Goal: Complete application form: Complete application form

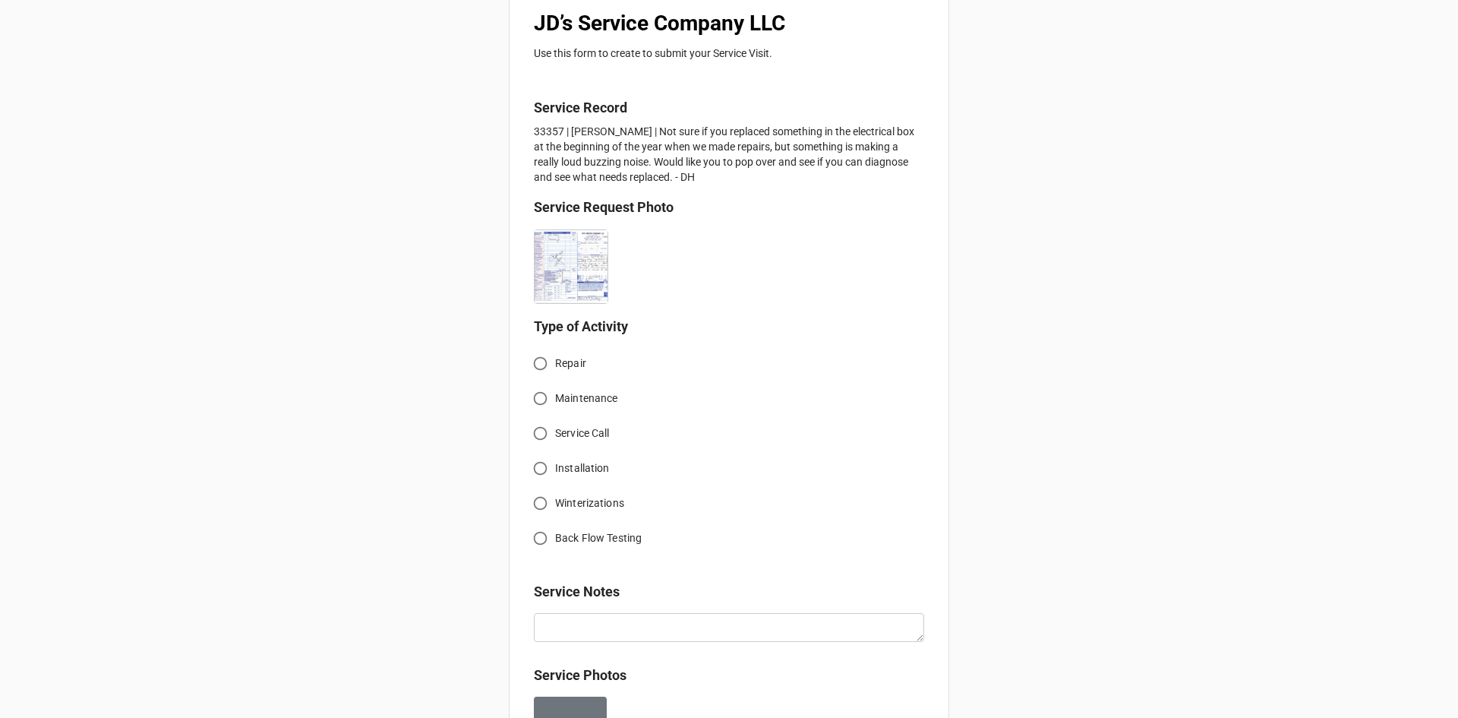
scroll to position [304, 0]
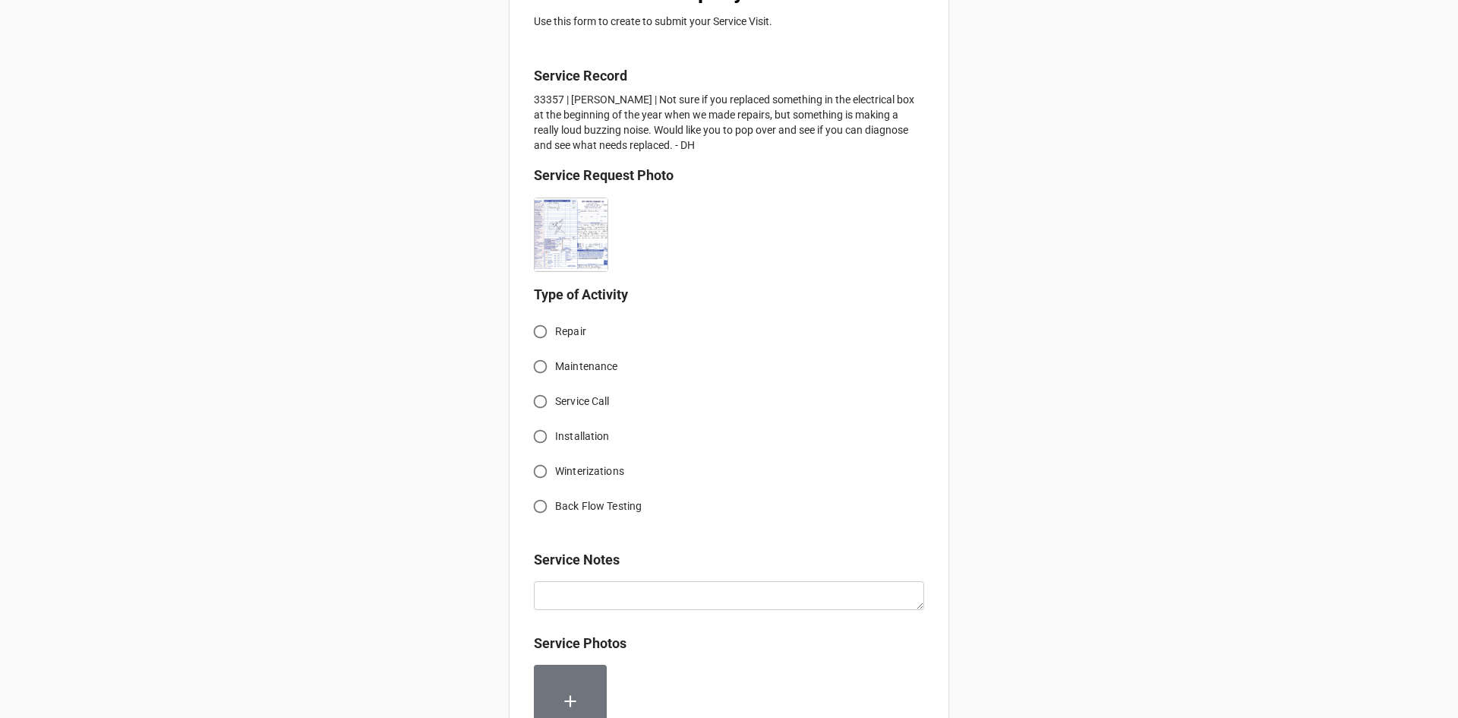
click at [535, 402] on input "Service Call" at bounding box center [540, 401] width 30 height 30
radio input "true"
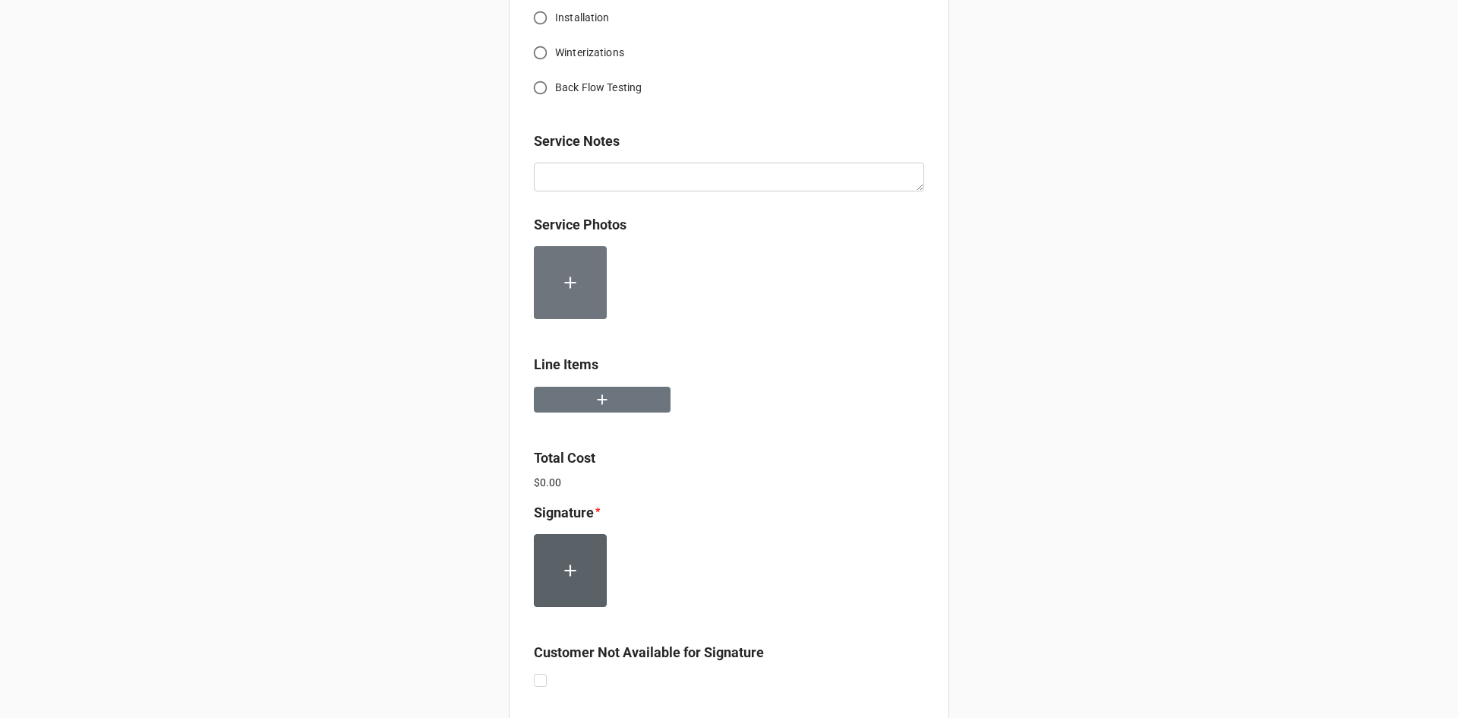
scroll to position [759, 0]
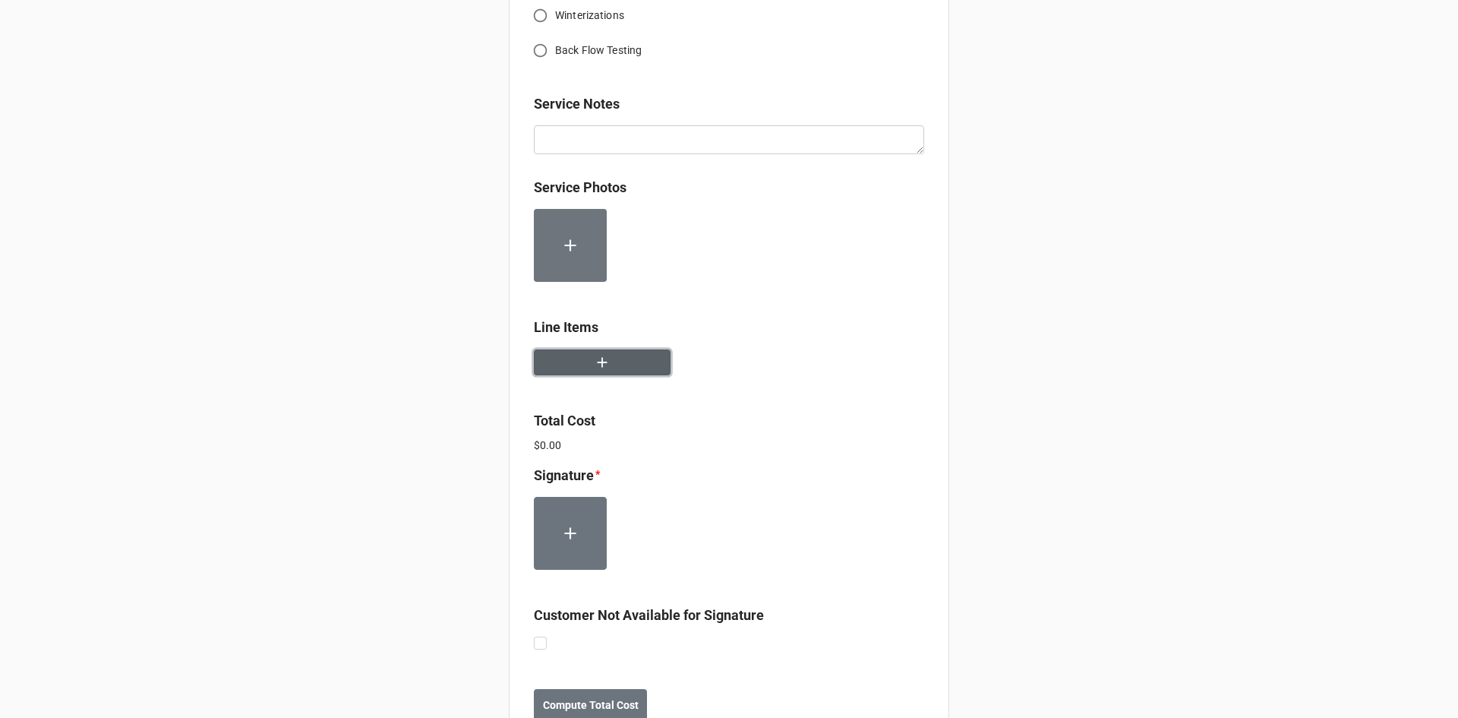
click at [604, 362] on icon "button" at bounding box center [602, 362] width 17 height 17
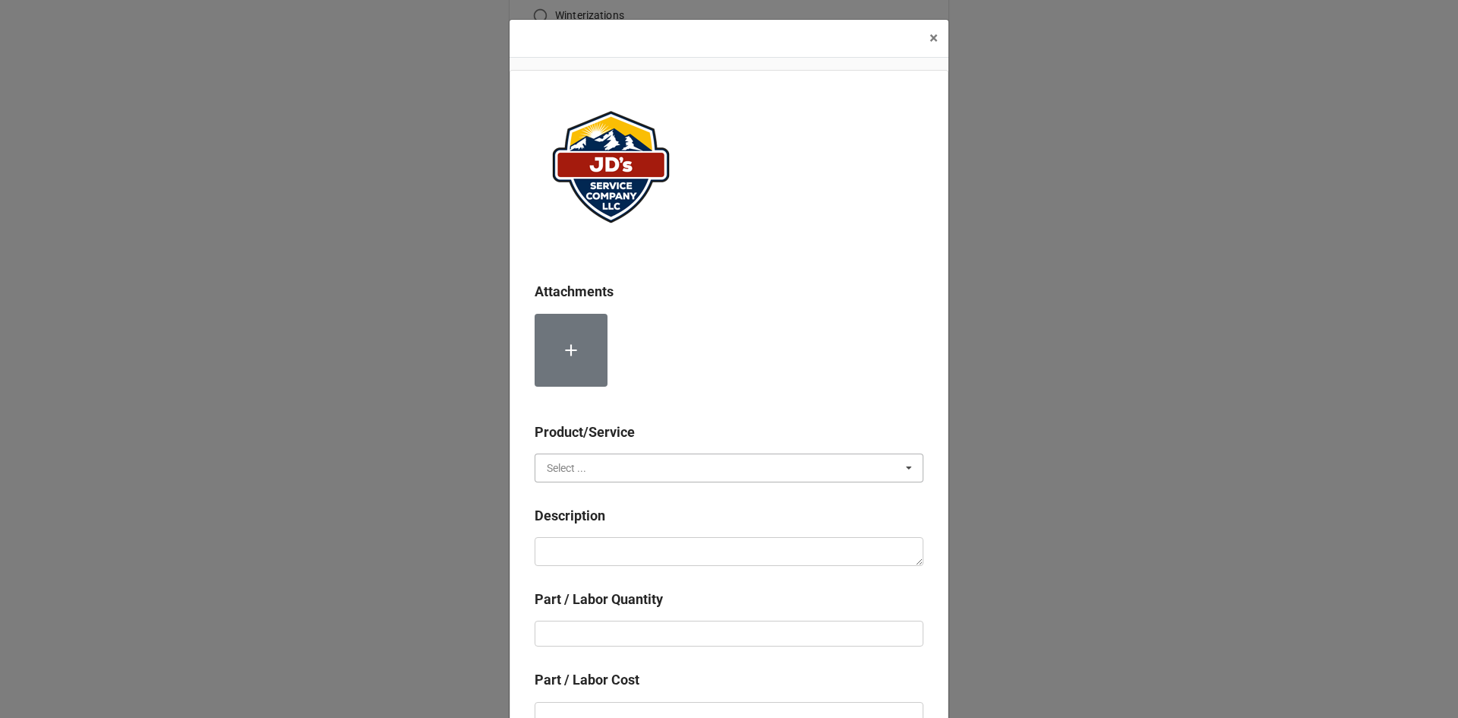
click at [669, 460] on input "text" at bounding box center [729, 467] width 387 height 27
click at [588, 491] on div "Services" at bounding box center [728, 495] width 387 height 28
click at [598, 542] on textarea at bounding box center [729, 551] width 389 height 29
paste textarea "9:00am-12:30pm; Noise reported from Aquastat switching relay. Troubleshoot issu…"
type textarea "x"
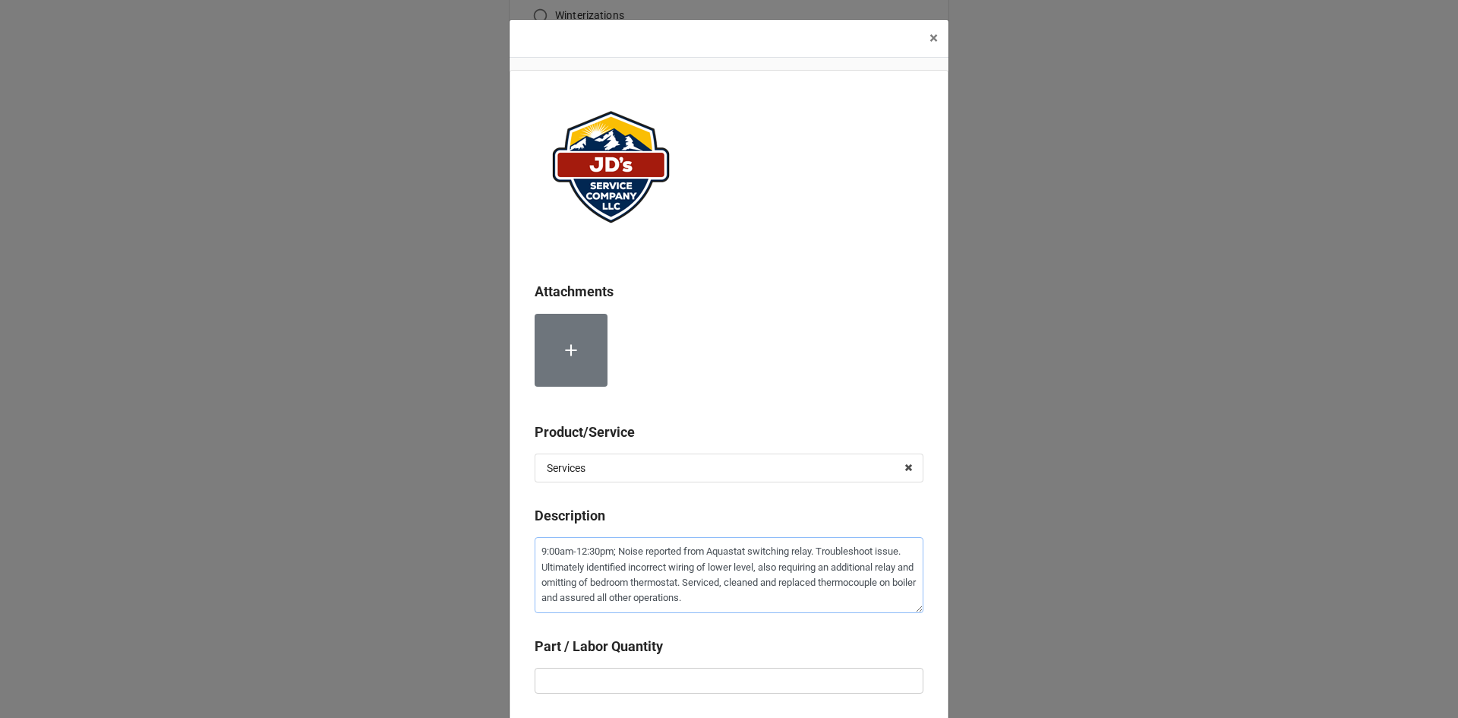
type textarea "9:00am-12:30pm; Noise reported from Aquastat switching relay. Troubleshoot issu…"
click at [737, 686] on input "text" at bounding box center [729, 680] width 389 height 26
type textarea "x"
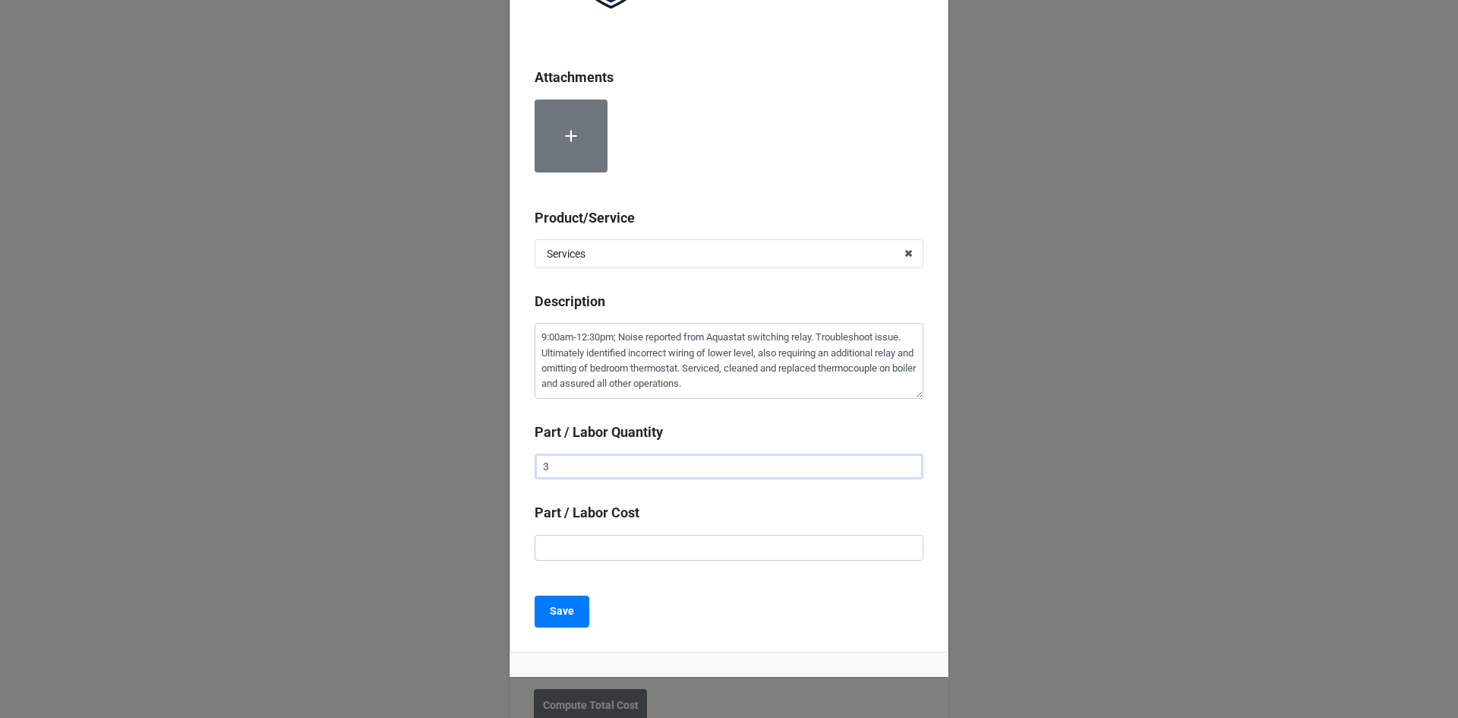
scroll to position [228, 0]
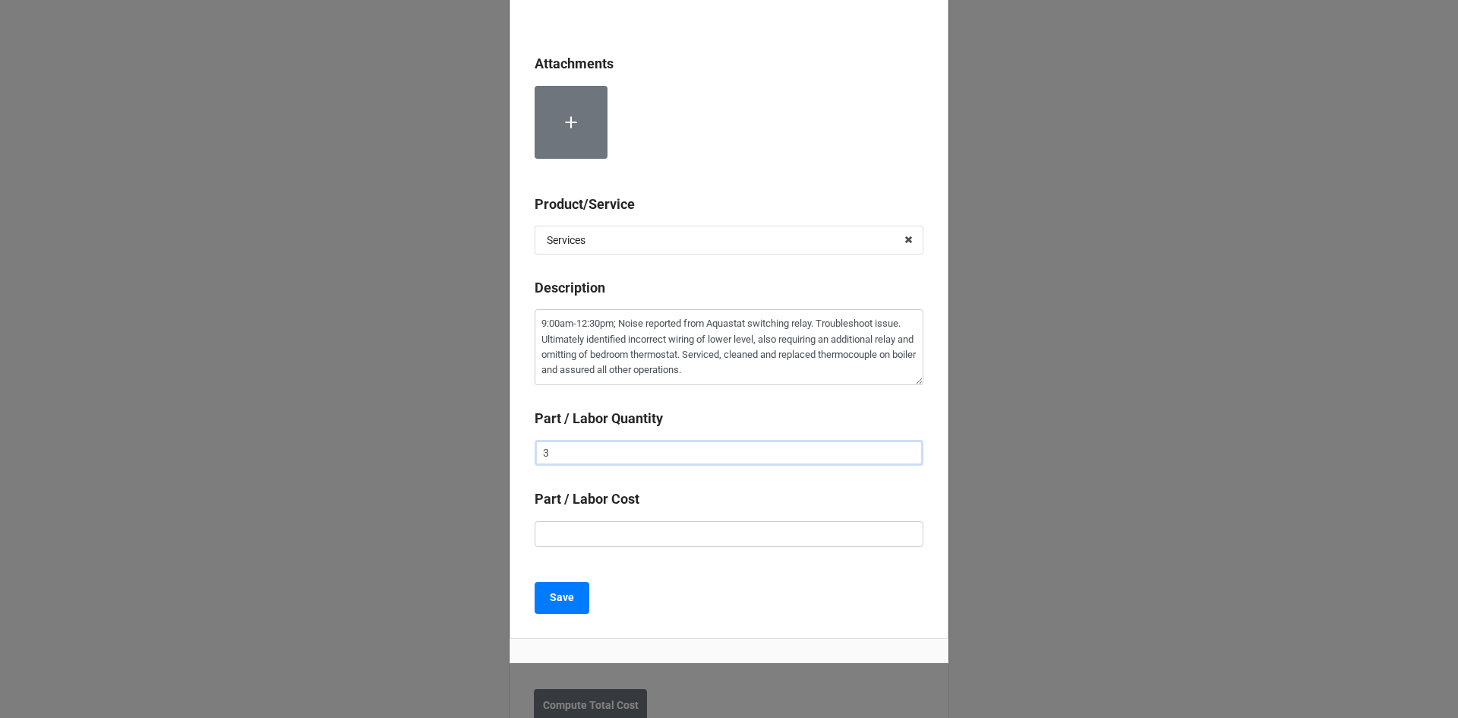
type input "3"
click at [675, 538] on input "text" at bounding box center [729, 534] width 389 height 26
type textarea "x"
type input "$2.00"
type textarea "x"
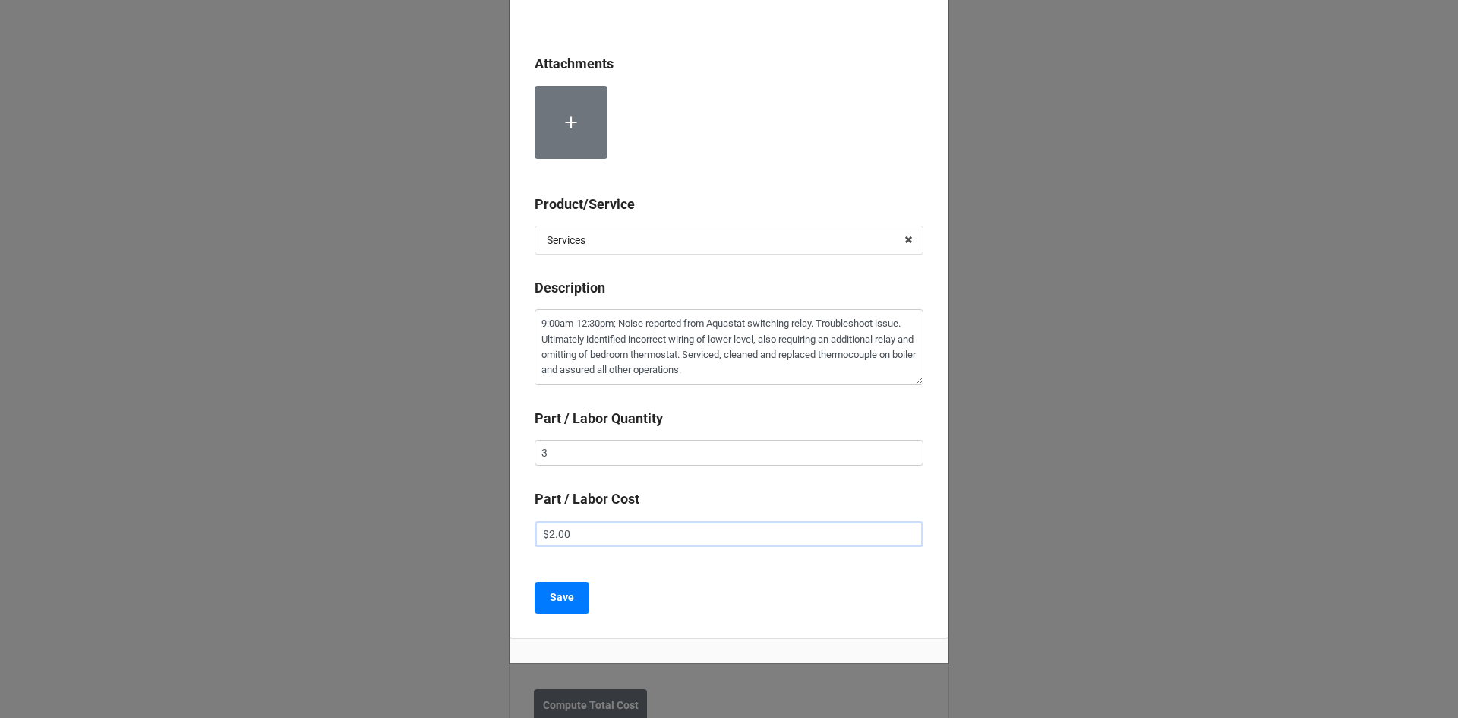
type input "$22.00"
type textarea "x"
type input "$225.00"
click at [561, 604] on b "Save" at bounding box center [562, 597] width 24 height 16
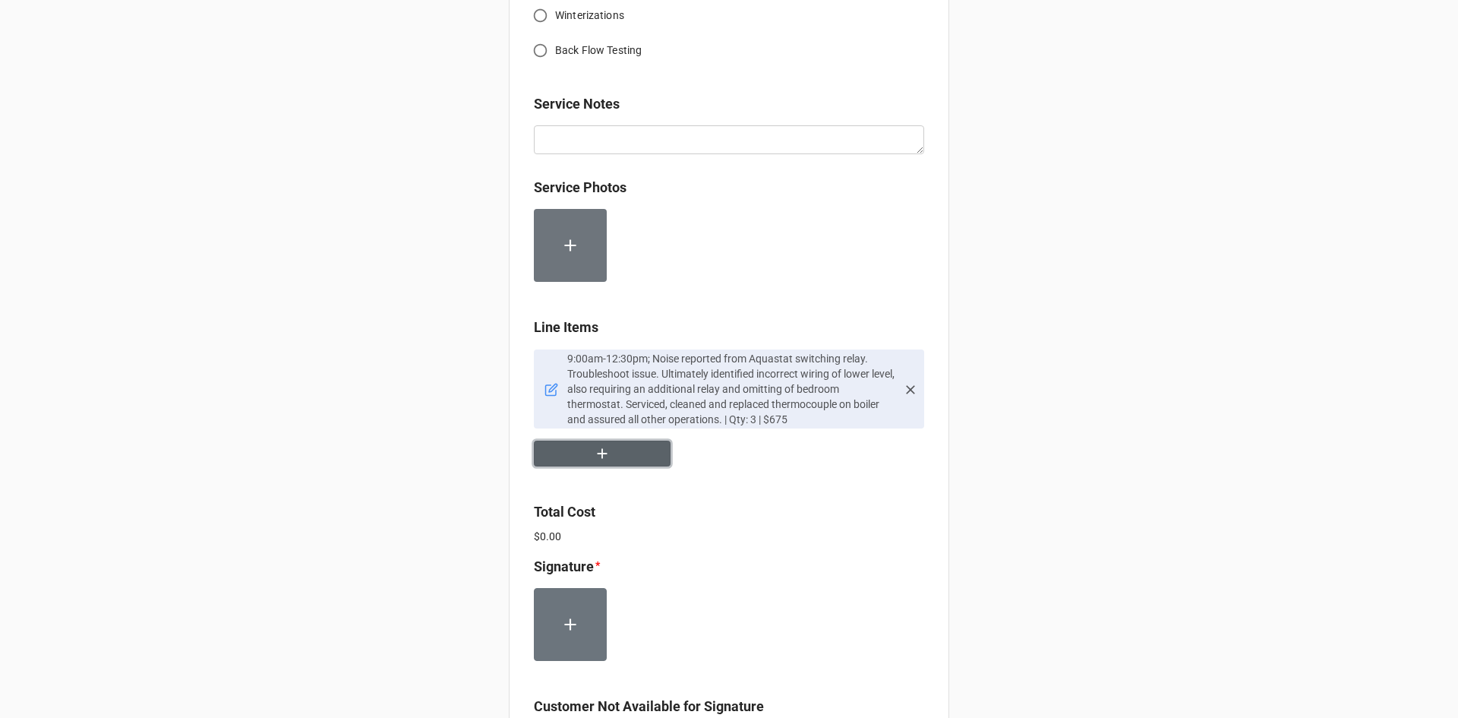
click at [637, 449] on button "button" at bounding box center [602, 453] width 137 height 27
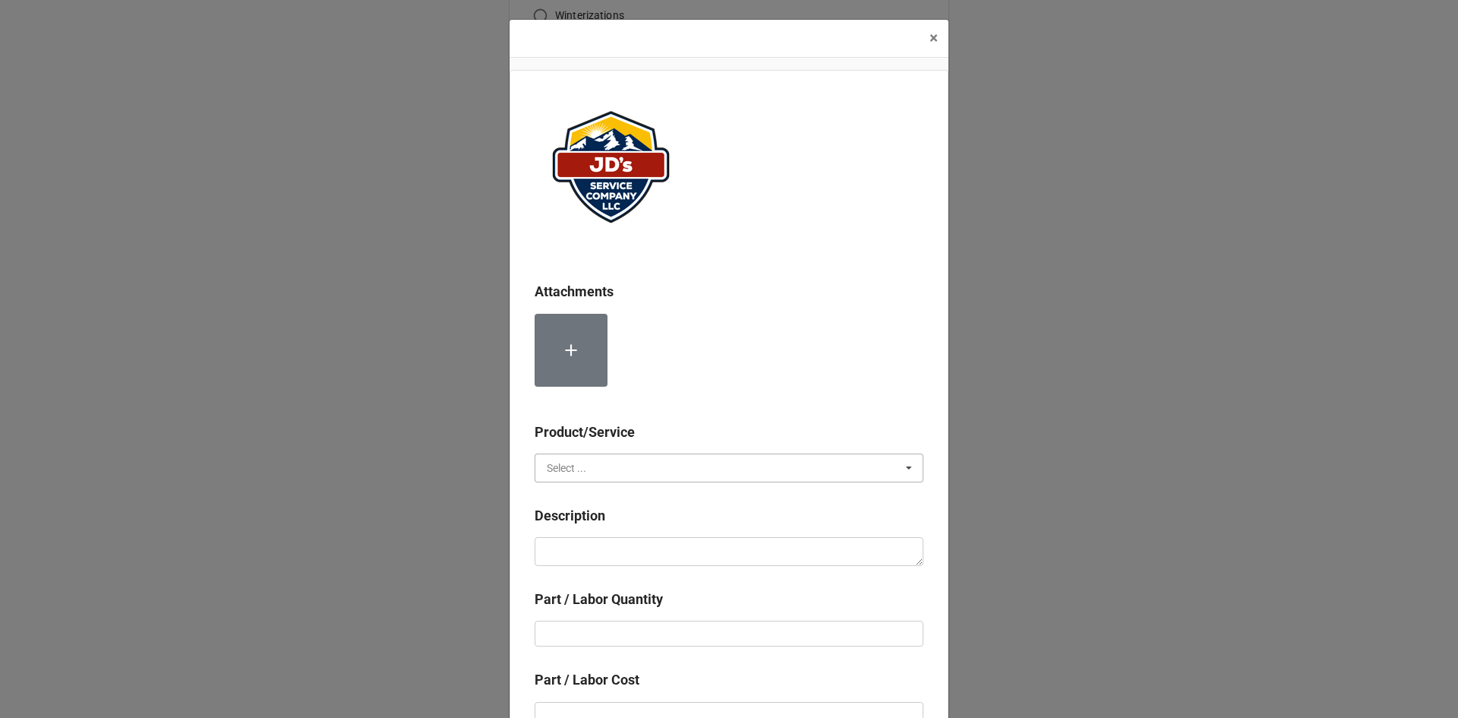
click at [602, 457] on input "text" at bounding box center [729, 467] width 387 height 27
click at [593, 516] on div "Material Cost" at bounding box center [728, 523] width 387 height 28
click at [591, 536] on div "Description" at bounding box center [729, 521] width 389 height 32
click at [592, 547] on textarea at bounding box center [729, 551] width 389 height 29
type textarea "x"
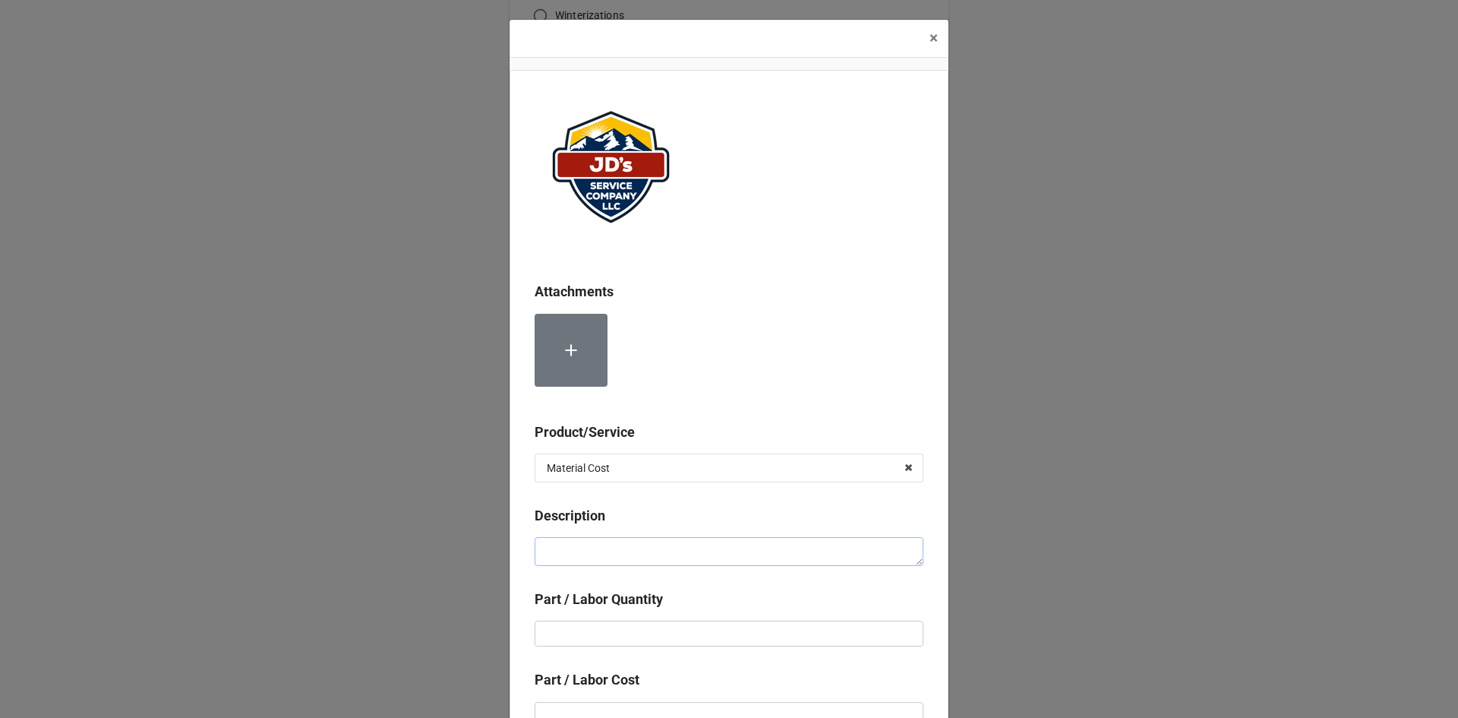
type textarea "2"
type textarea "x"
type textarea "24"
type textarea "x"
type textarea "24V"
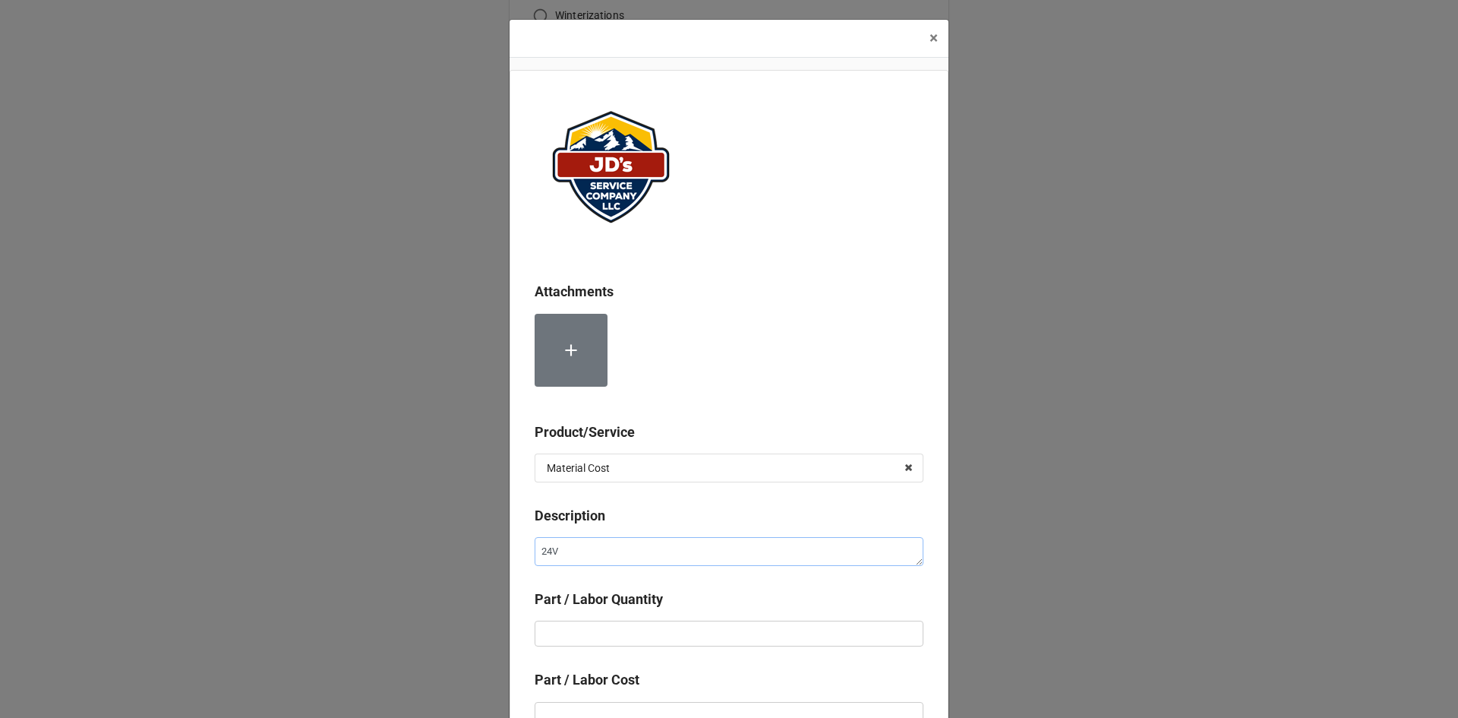
type textarea "x"
type textarea "24V"
type textarea "x"
type textarea "24V R"
type textarea "x"
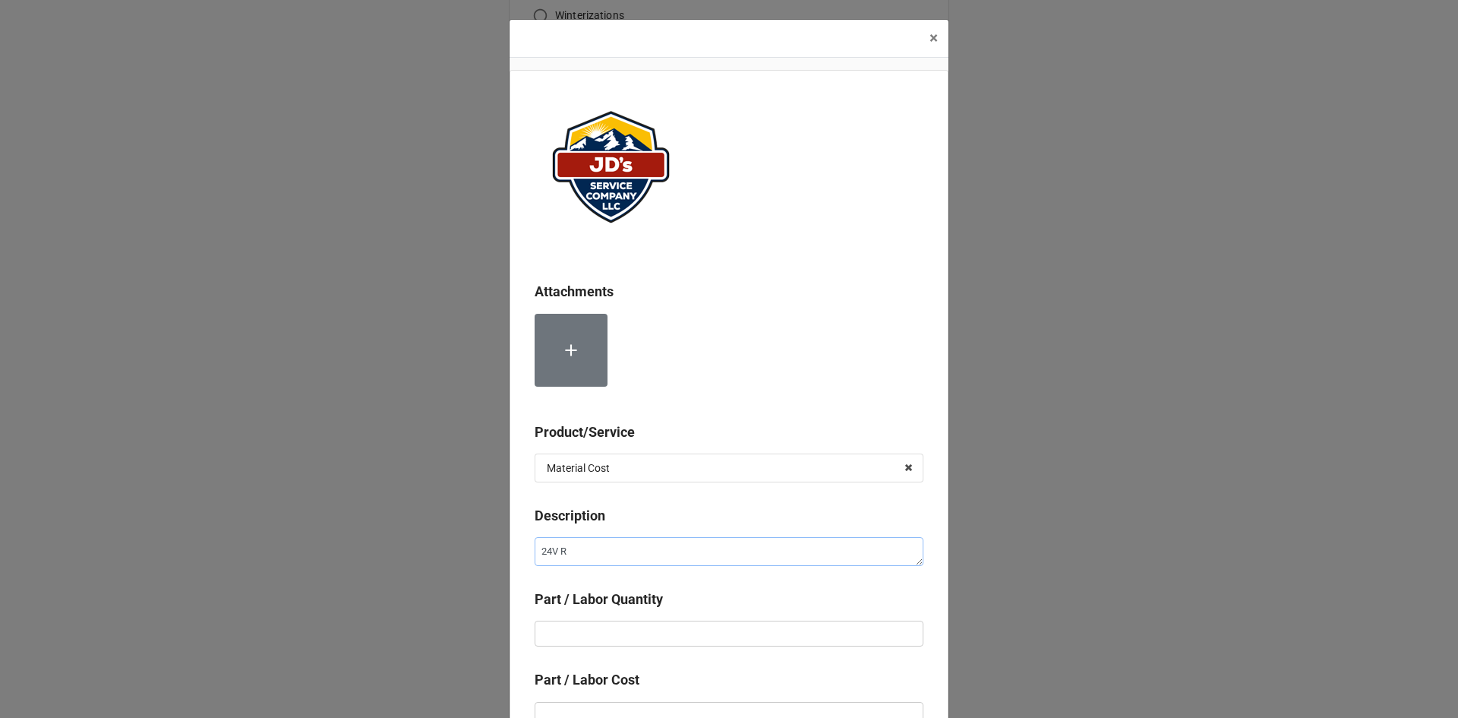
type textarea "24V Re"
type textarea "x"
type textarea "24V Rel"
type textarea "x"
type textarea "24V [MEDICAL_DATA]"
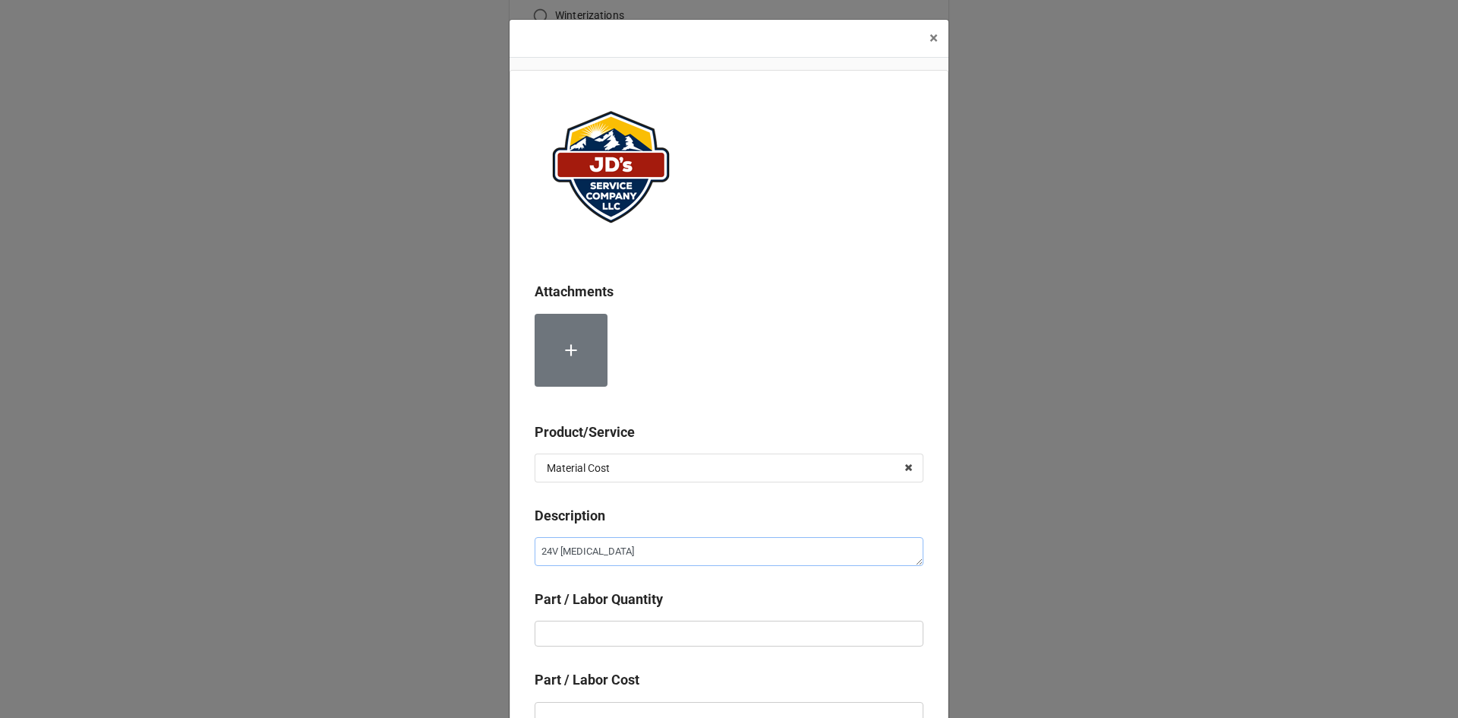
type textarea "x"
type textarea "24V Relay"
click at [617, 642] on input "text" at bounding box center [729, 633] width 389 height 26
type textarea "x"
type input "1"
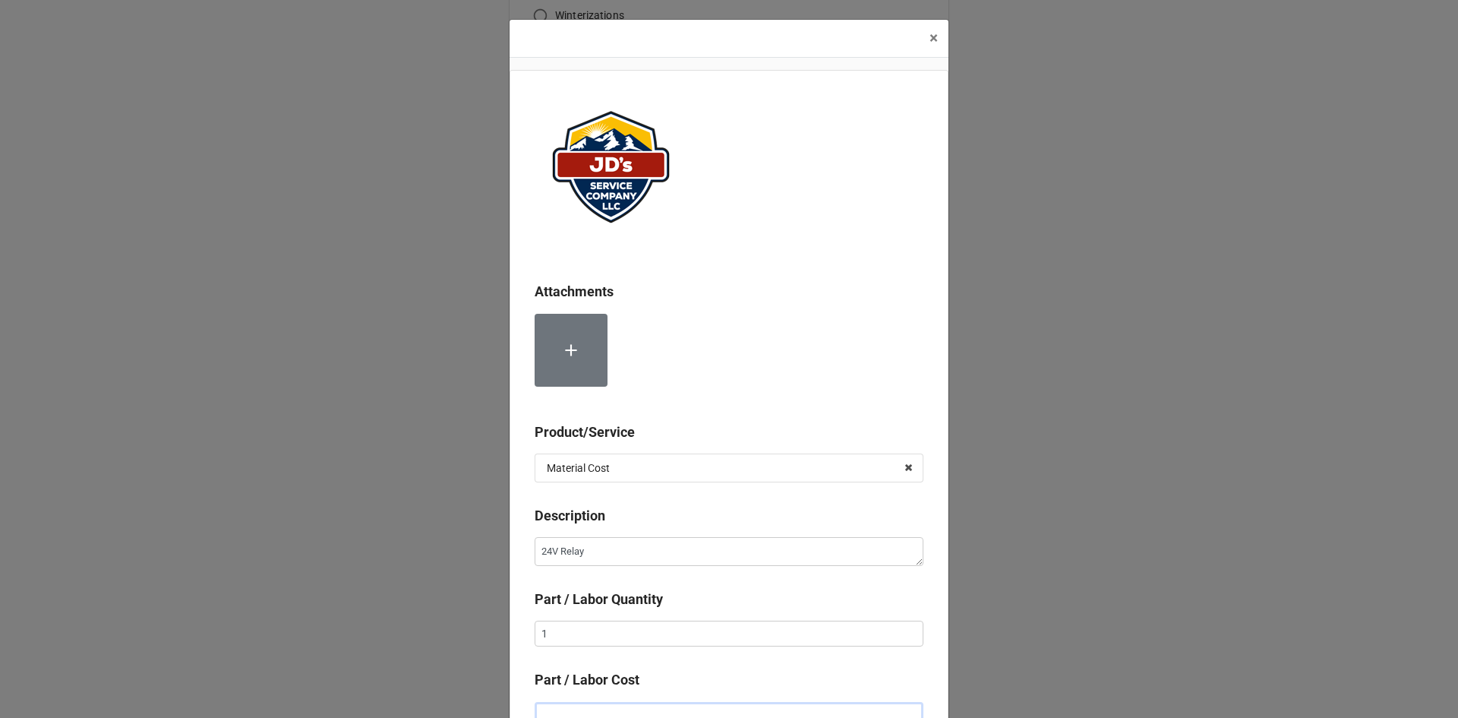
scroll to position [10, 0]
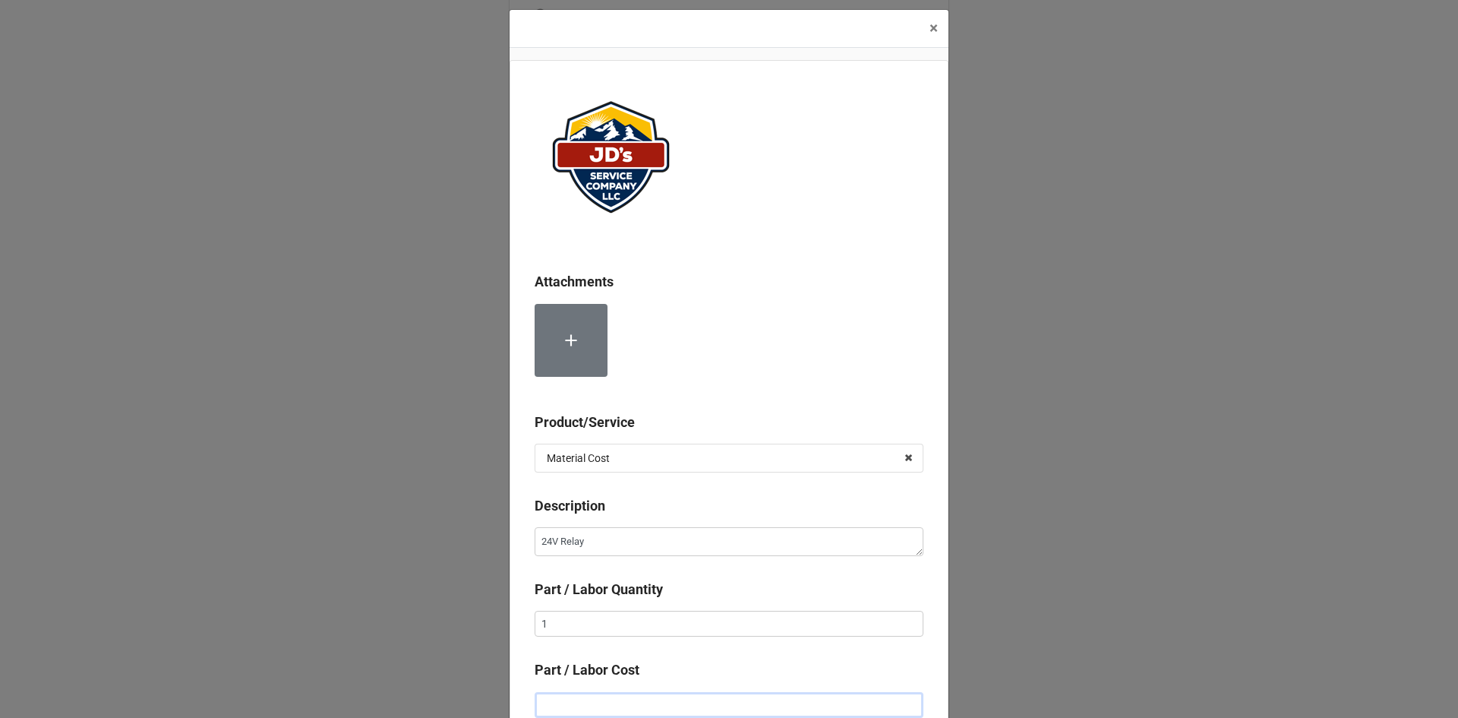
type textarea "x"
type input "$9.00"
type textarea "x"
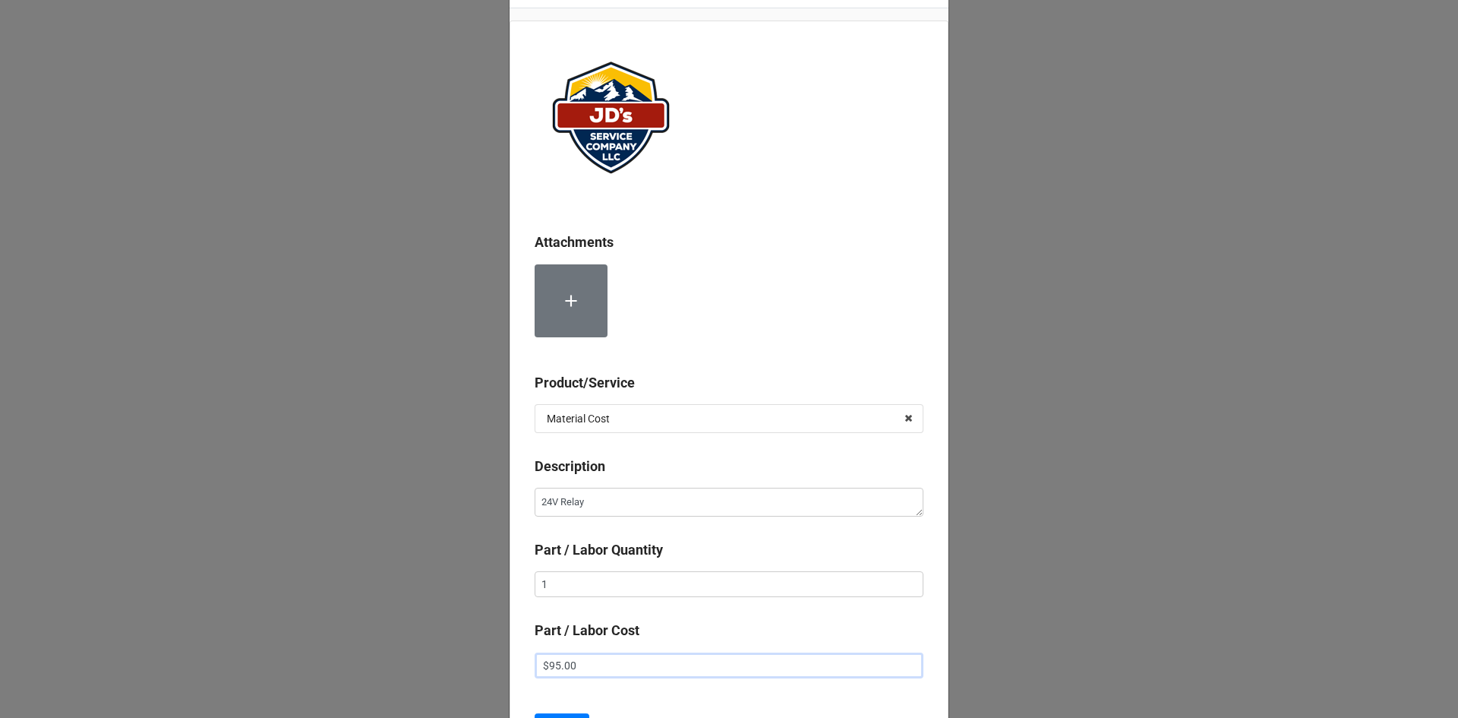
scroll to position [86, 0]
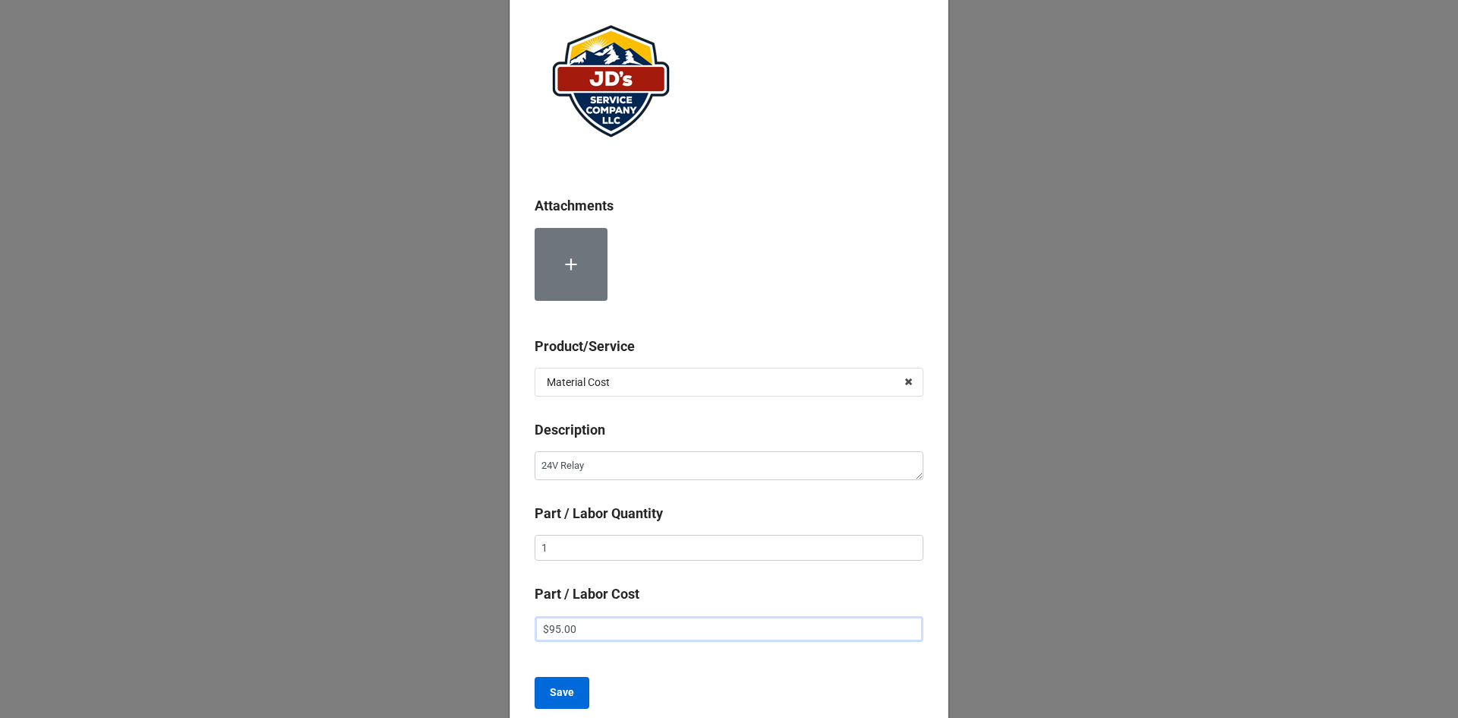
type input "$95.00"
click at [554, 689] on b "Save" at bounding box center [562, 692] width 24 height 16
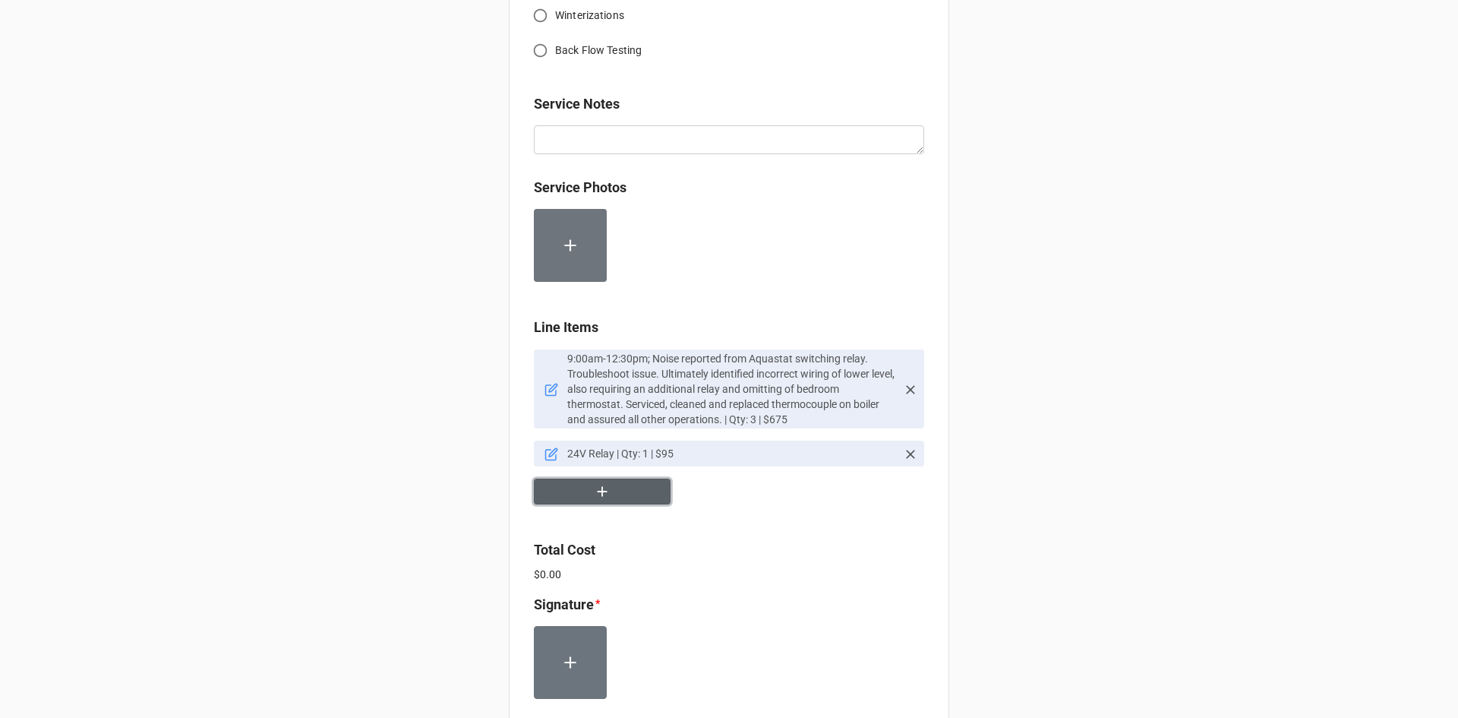
click at [598, 490] on icon "button" at bounding box center [602, 491] width 17 height 17
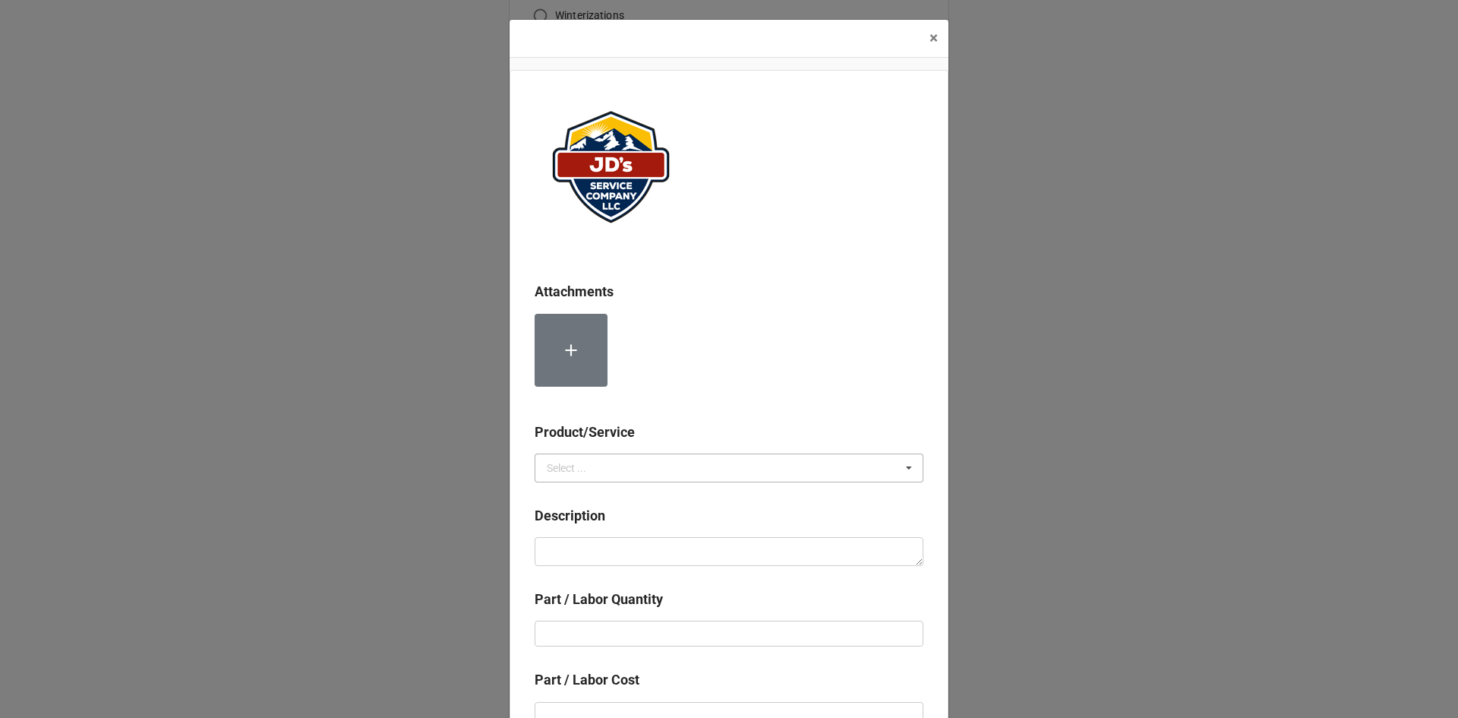
click at [576, 467] on div "Select ..." at bounding box center [566, 467] width 39 height 11
click at [576, 527] on span "Material Cost" at bounding box center [578, 524] width 63 height 12
click at [581, 566] on div "Description" at bounding box center [729, 540] width 389 height 71
click at [586, 552] on textarea at bounding box center [729, 551] width 389 height 29
type textarea "x"
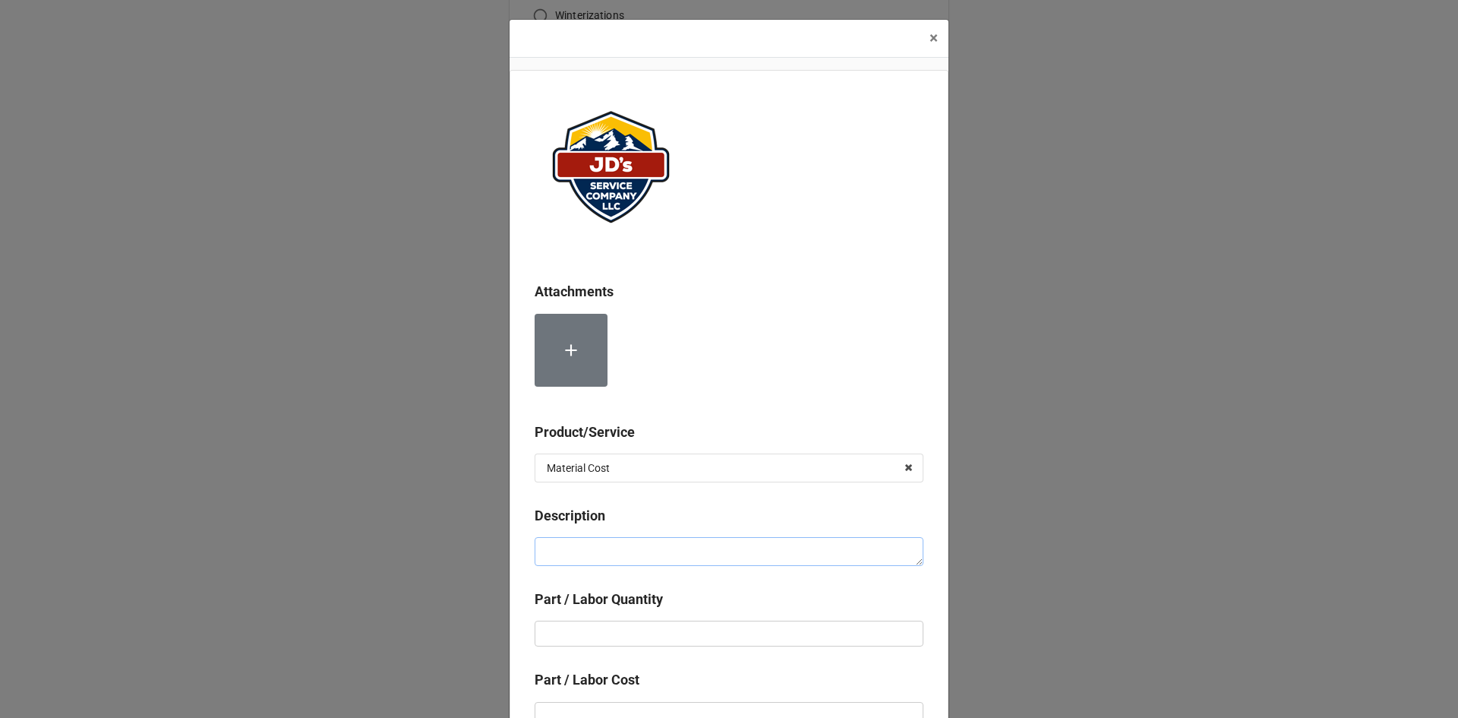
type textarea "T"
type textarea "x"
type textarea "Th"
type textarea "x"
type textarea "The"
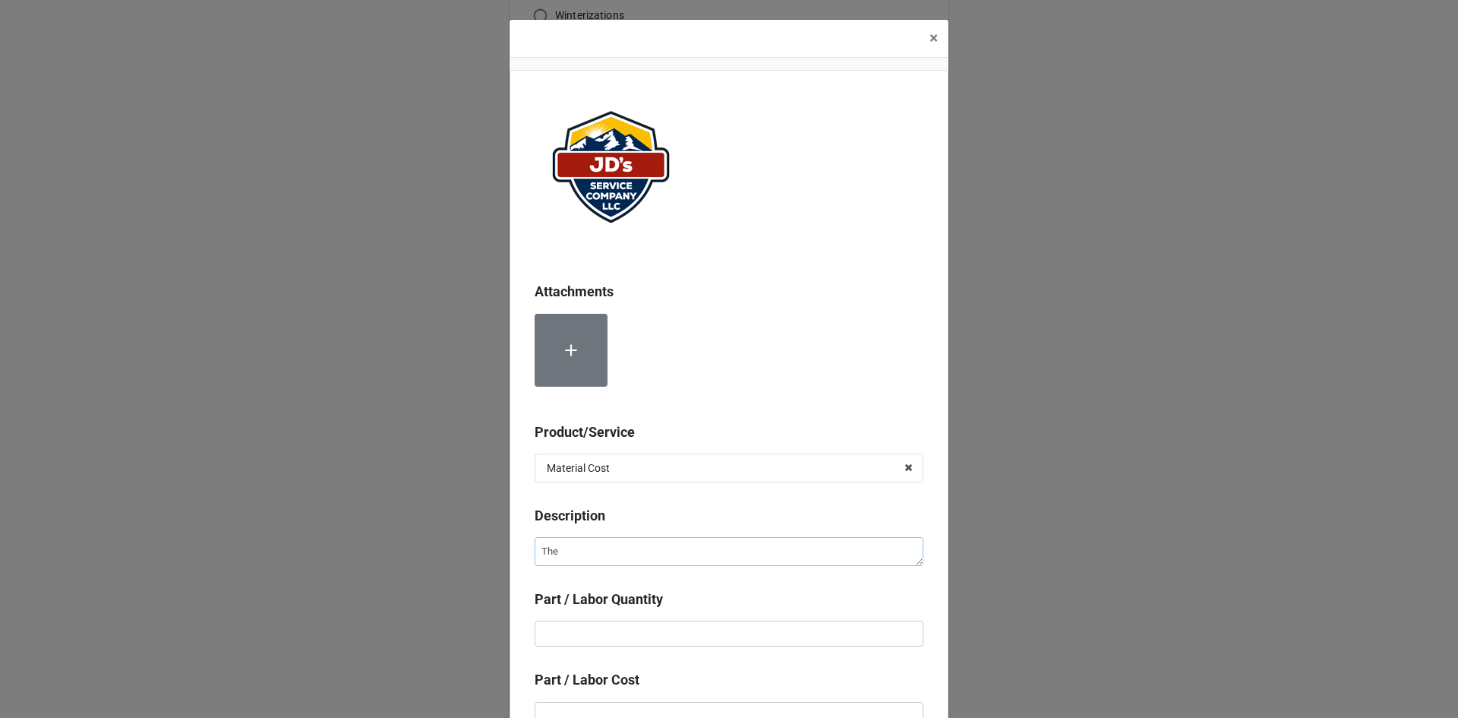
type textarea "x"
type textarea "Ther"
type textarea "x"
type textarea "Therm"
type textarea "x"
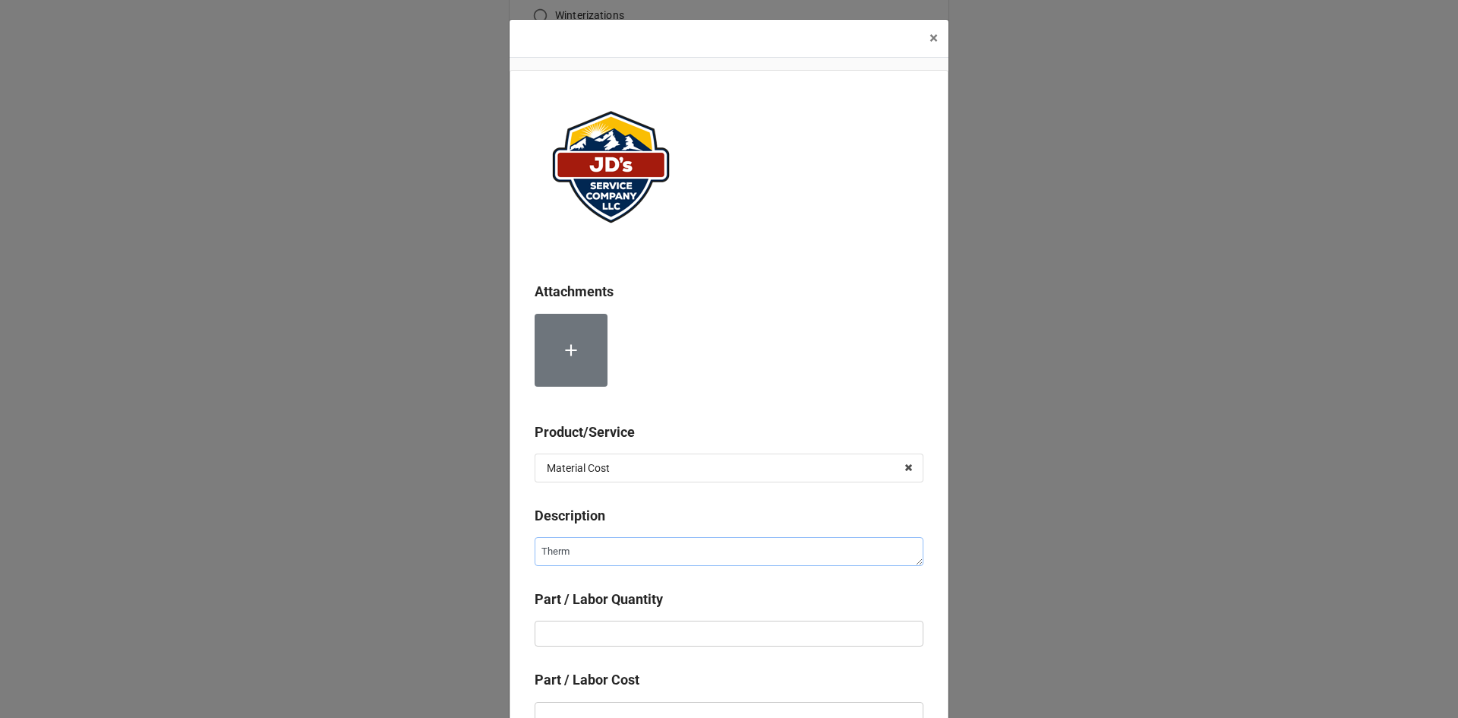
type textarea "Thermo"
type textarea "x"
type textarea "Thermoc"
type textarea "x"
type textarea "Thermoco"
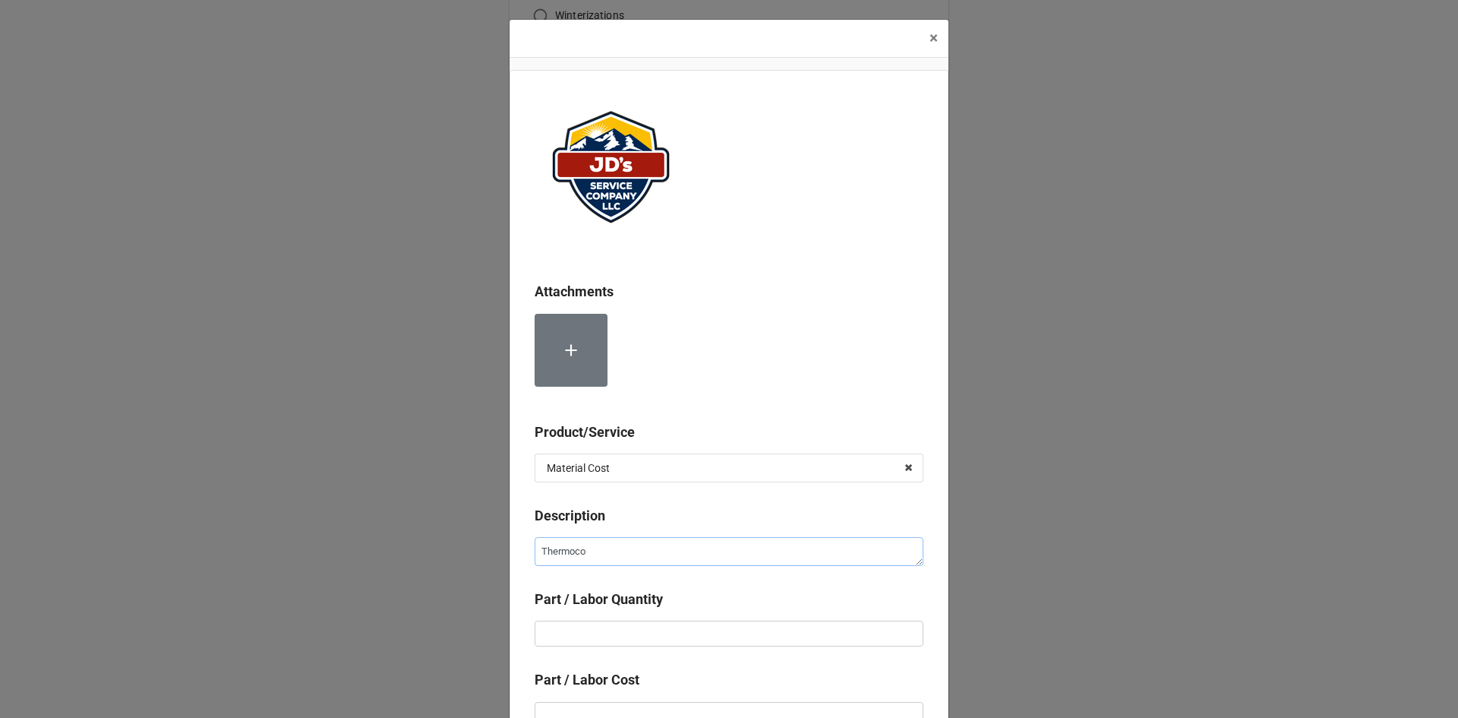
type textarea "x"
type textarea "Thermocou"
type textarea "x"
type textarea "Thermocoup"
type textarea "x"
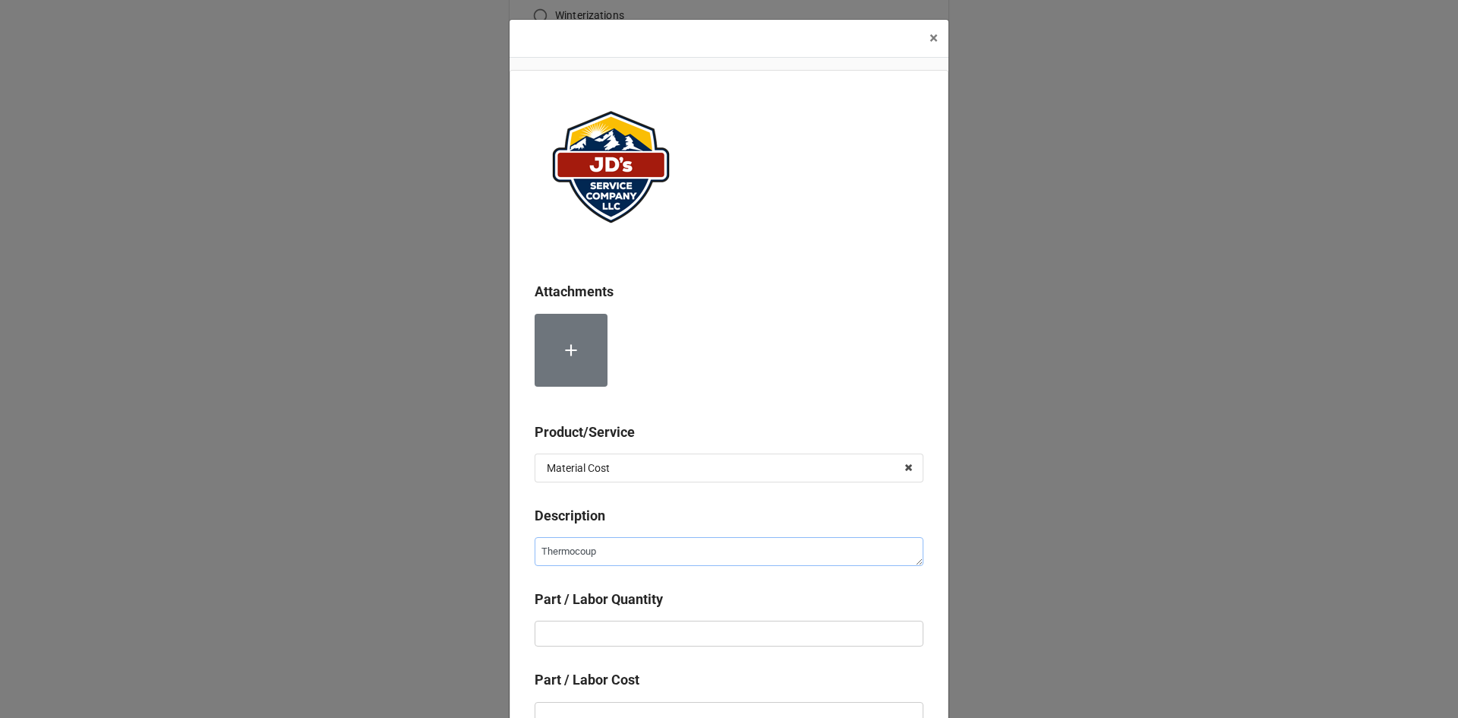
type textarea "Thermocoupp"
type textarea "x"
type textarea "Thermocoup"
type textarea "x"
type textarea "Thermocoupl"
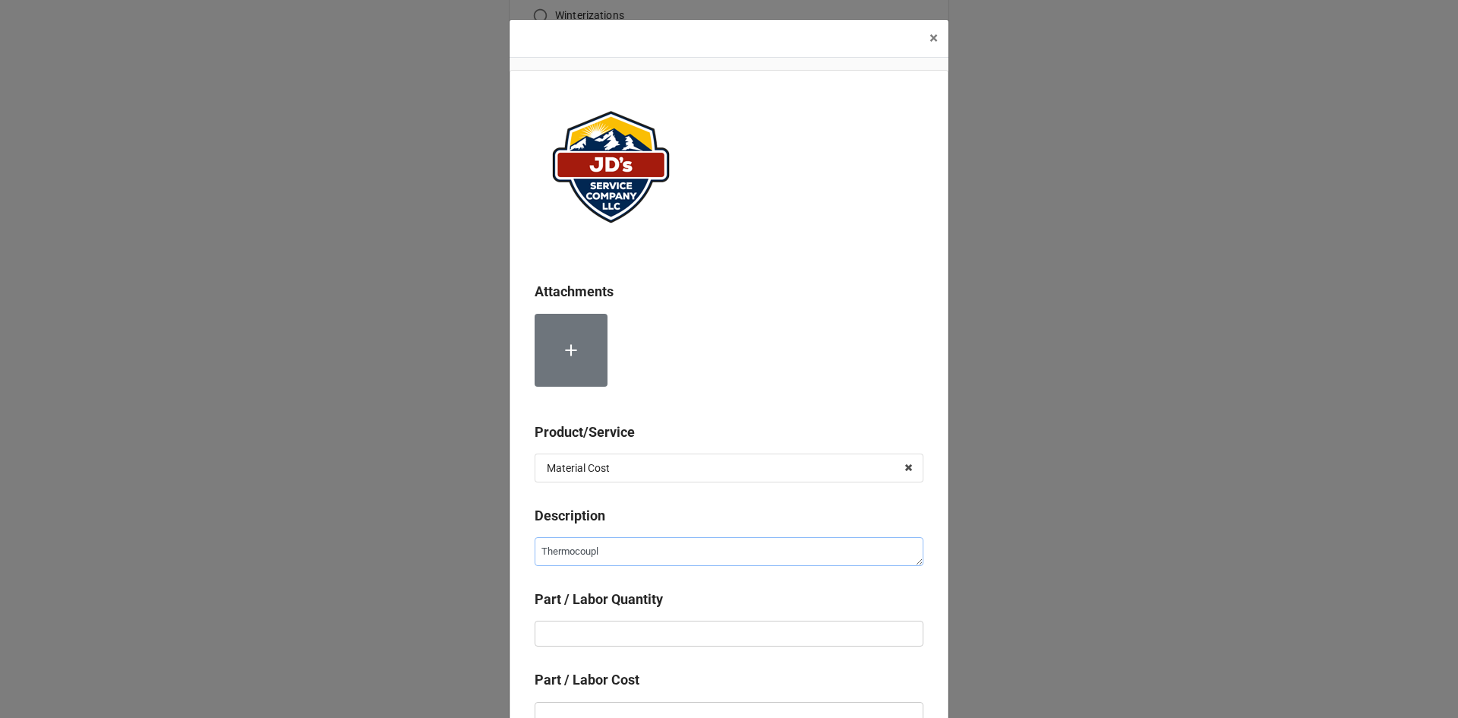
type textarea "x"
type textarea "Thermocouple"
click at [641, 630] on input "text" at bounding box center [729, 633] width 389 height 26
type textarea "x"
type input "1"
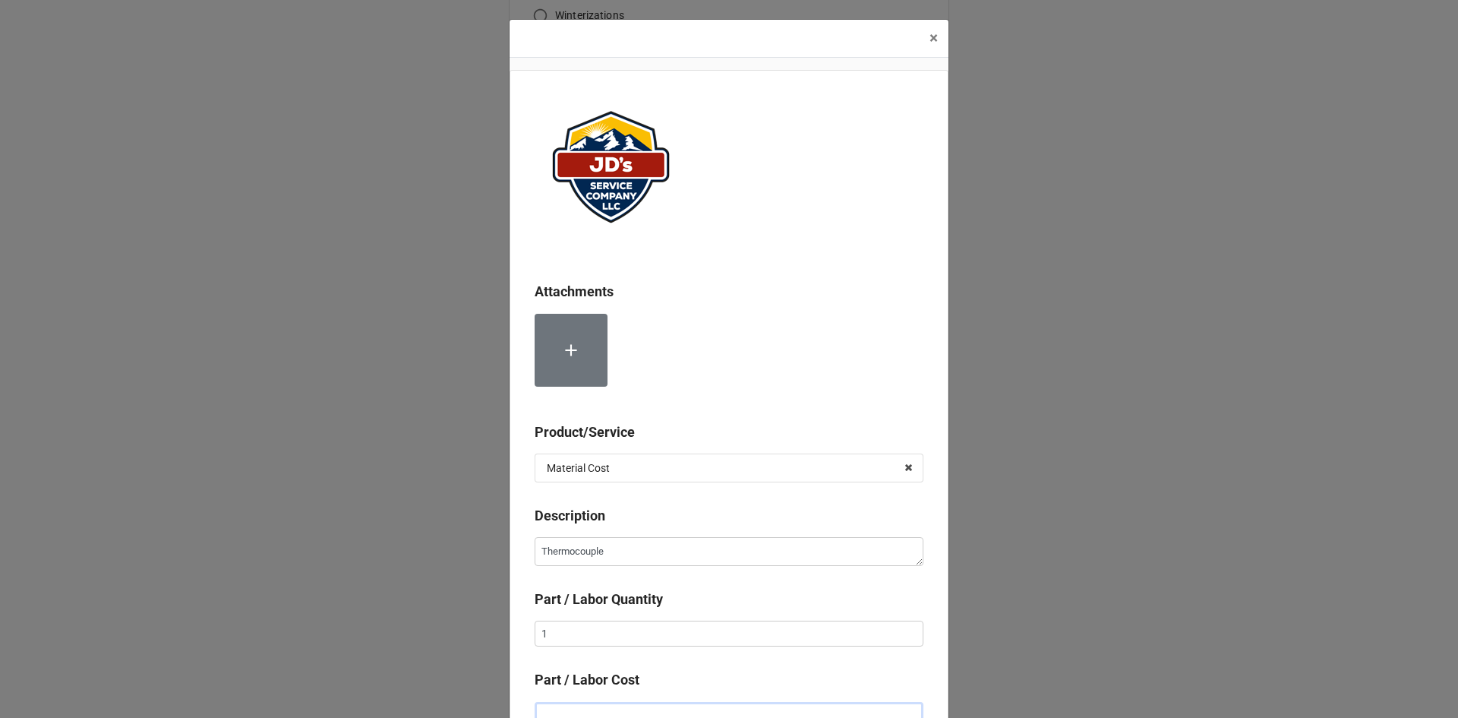
scroll to position [10, 0]
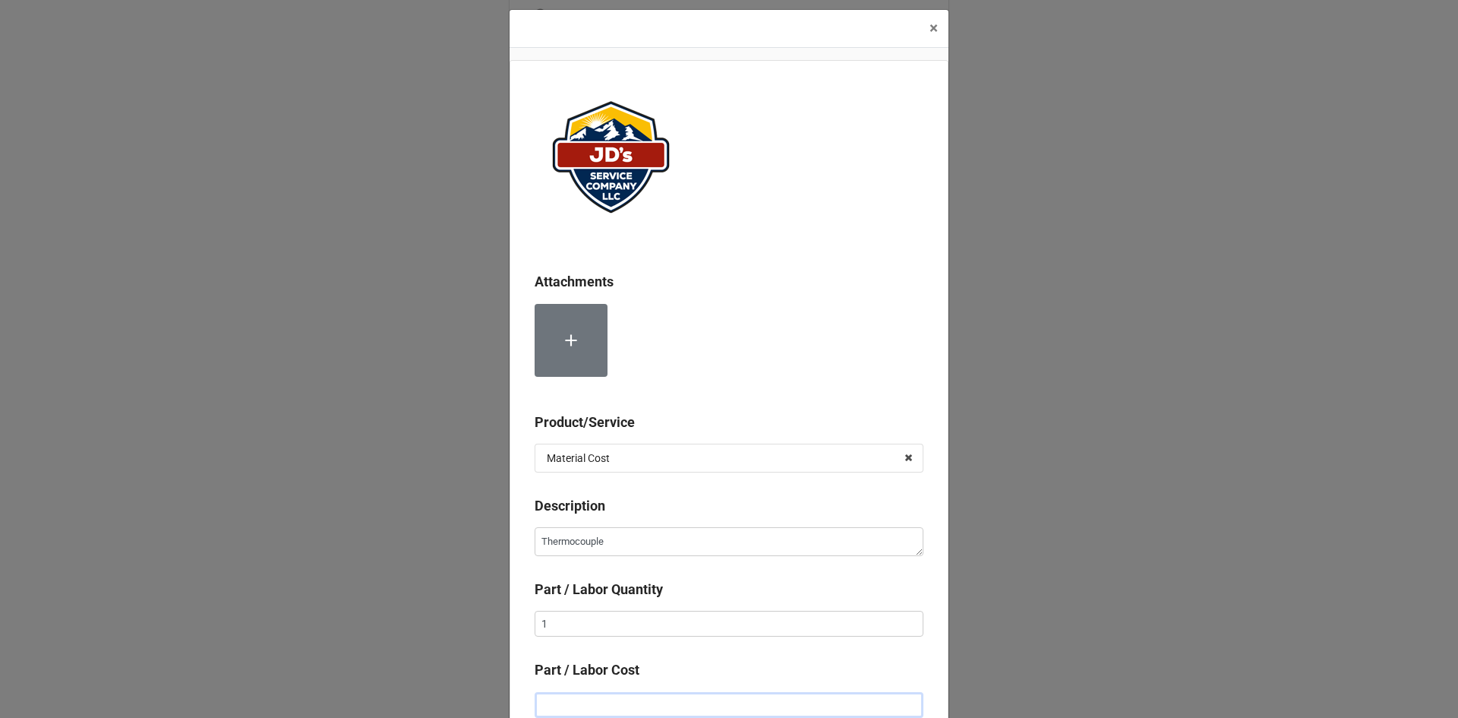
type textarea "x"
type input "$4.00"
type textarea "x"
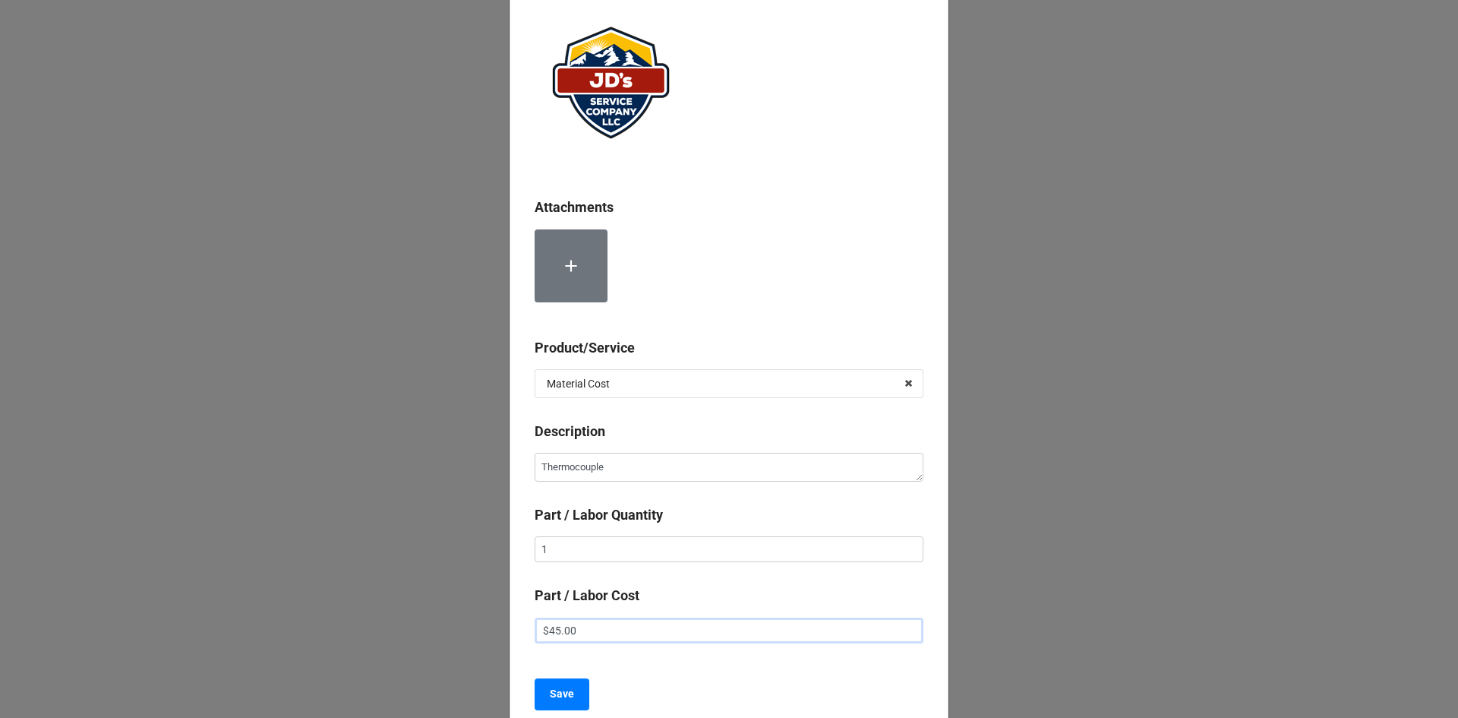
scroll to position [152, 0]
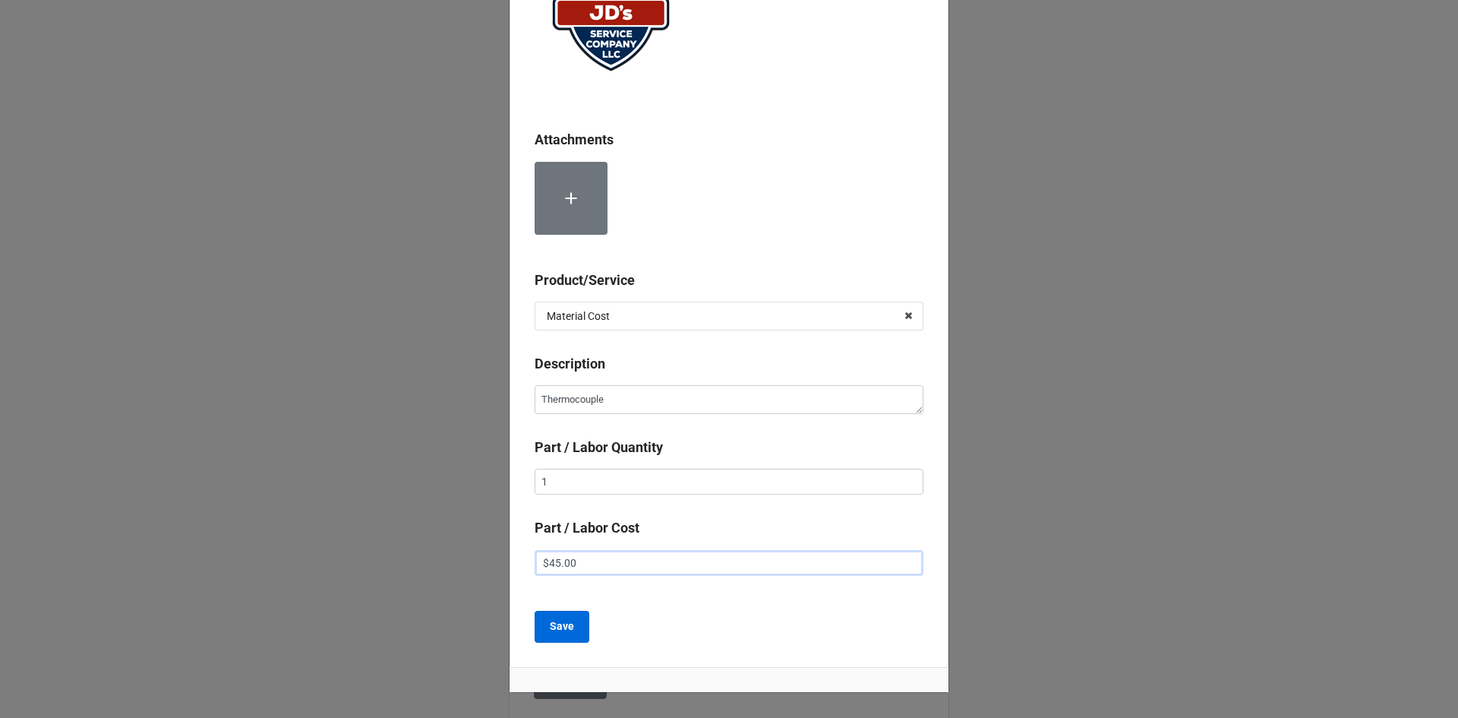
type input "$45.00"
click at [569, 635] on button "Save" at bounding box center [562, 626] width 55 height 32
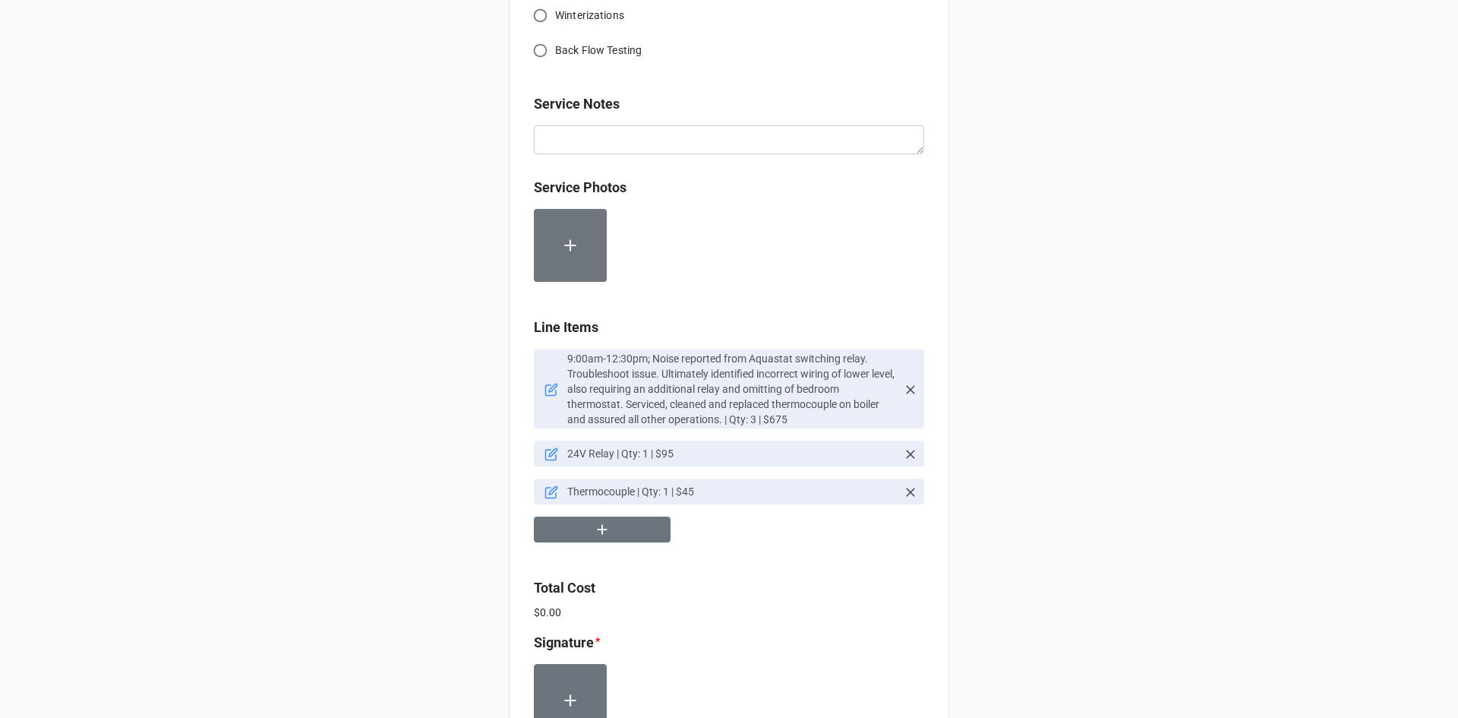
click at [608, 544] on div "9:00am-12:30pm; Noise reported from Aquastat switching relay. Troubleshoot issu…" at bounding box center [729, 452] width 390 height 206
click at [607, 531] on button "button" at bounding box center [602, 529] width 137 height 27
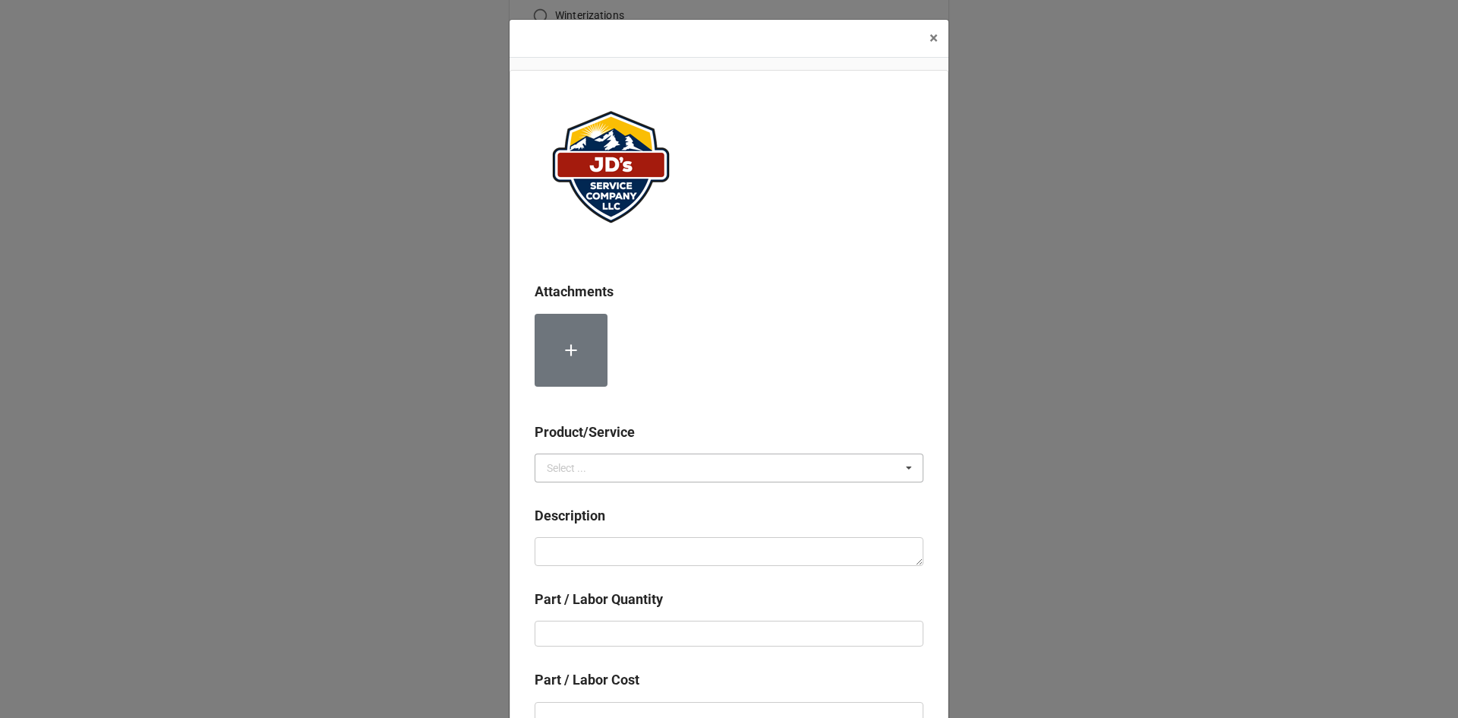
click at [579, 468] on div "Select ..." at bounding box center [566, 467] width 39 height 11
drag, startPoint x: 577, startPoint y: 523, endPoint x: 573, endPoint y: 539, distance: 16.4
click at [576, 525] on span "Material Cost" at bounding box center [578, 524] width 63 height 12
click at [572, 549] on textarea at bounding box center [729, 551] width 389 height 29
type textarea "x"
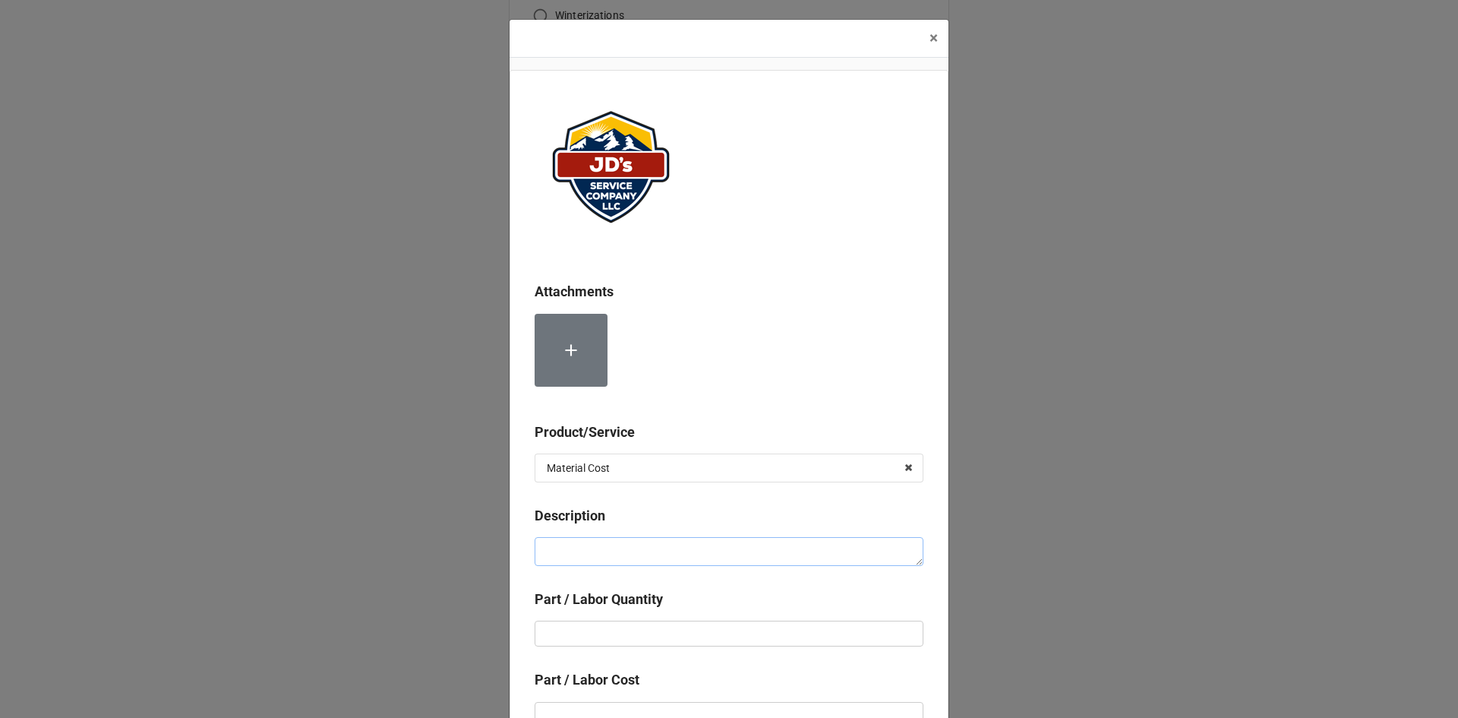
type textarea "D"
type textarea "x"
type textarea "DI"
type textarea "x"
type textarea "DIS"
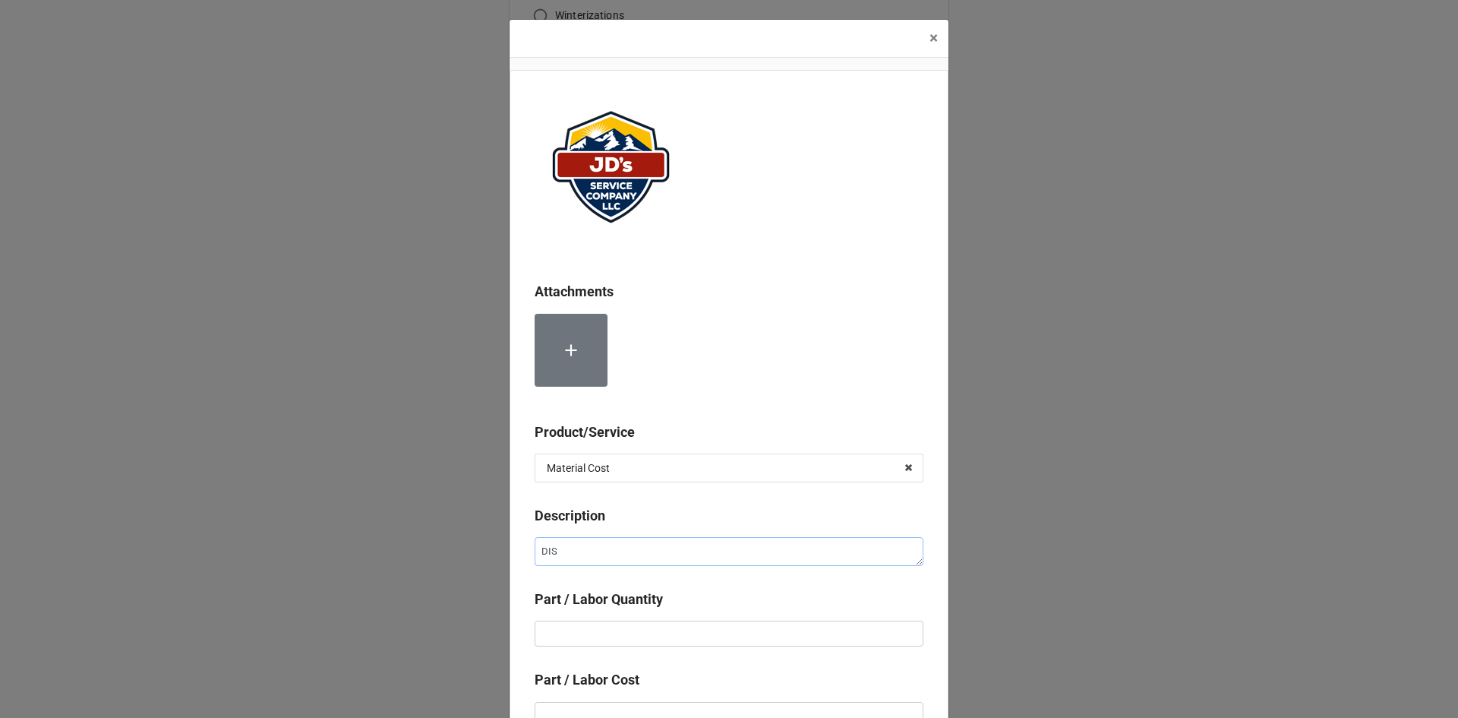
type textarea "x"
type textarea "DISC"
type textarea "x"
type textarea "DISCO"
type textarea "x"
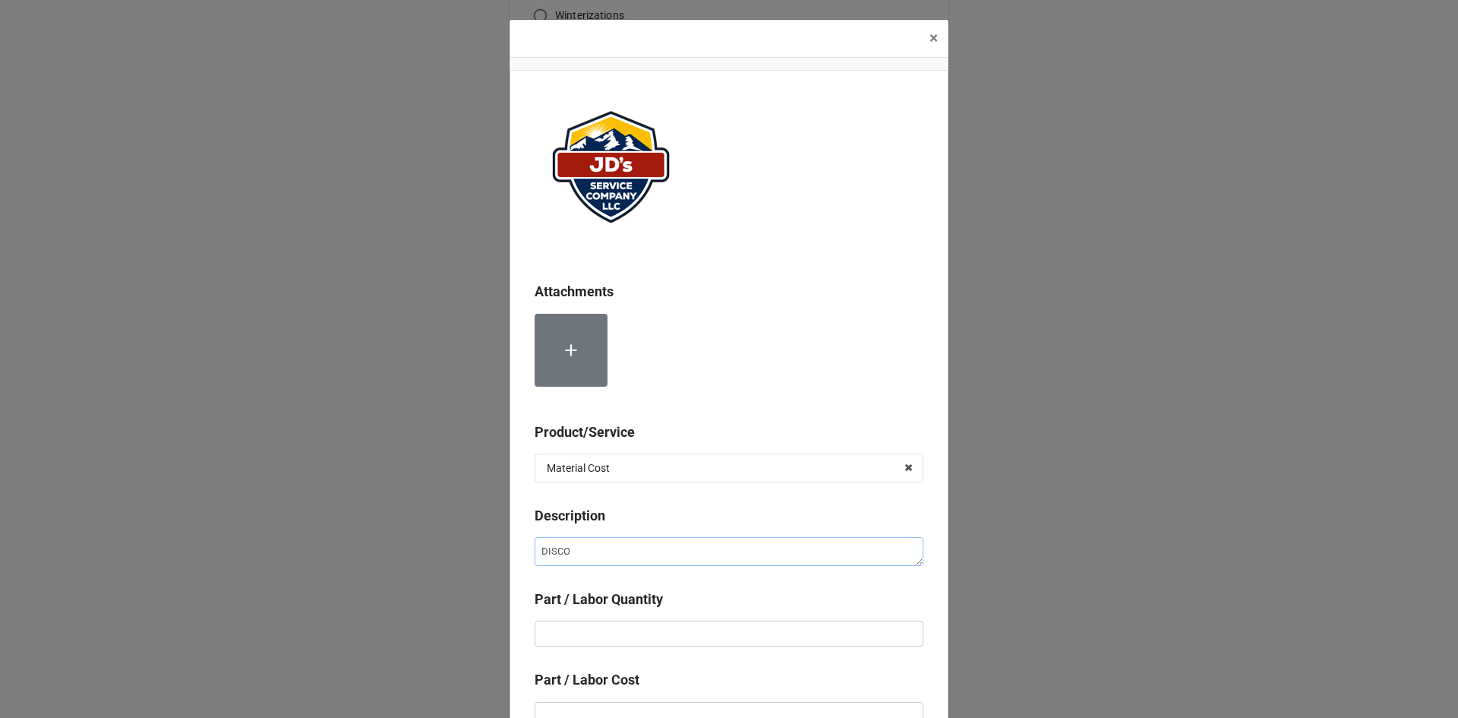
type textarea "DISCOU"
type textarea "x"
type textarea "DISCOUN"
type textarea "x"
type textarea "DISCOUNT"
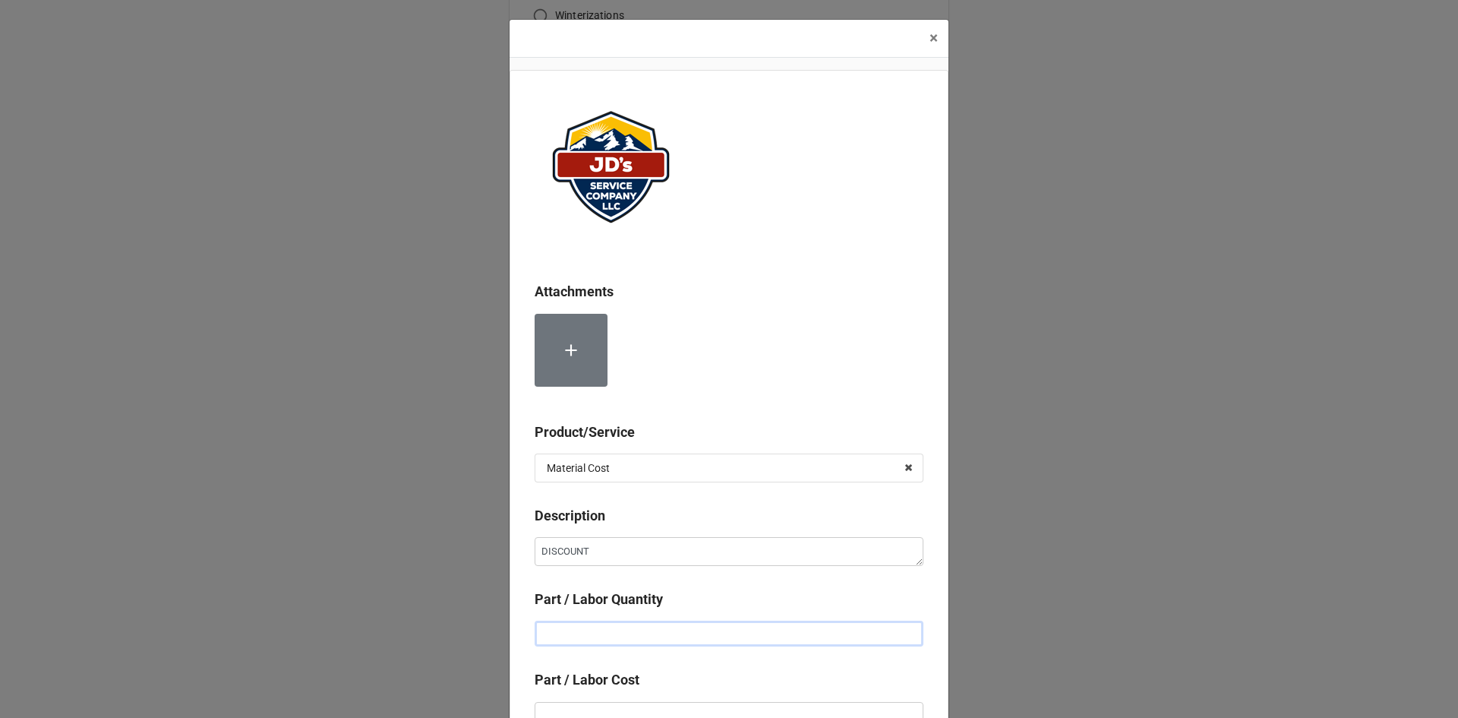
type textarea "x"
type input "1"
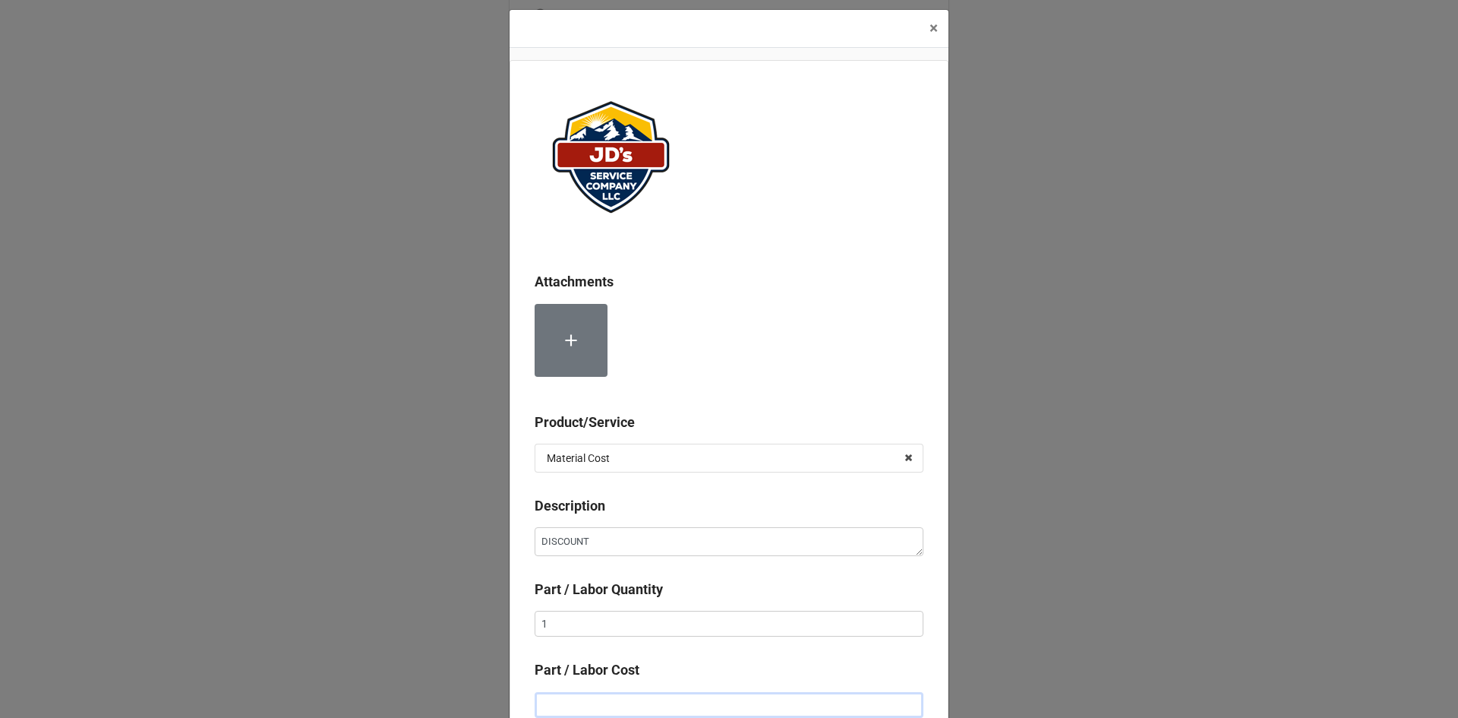
type input "-"
type textarea "x"
type input "-"
type textarea "x"
type input "-$5.00"
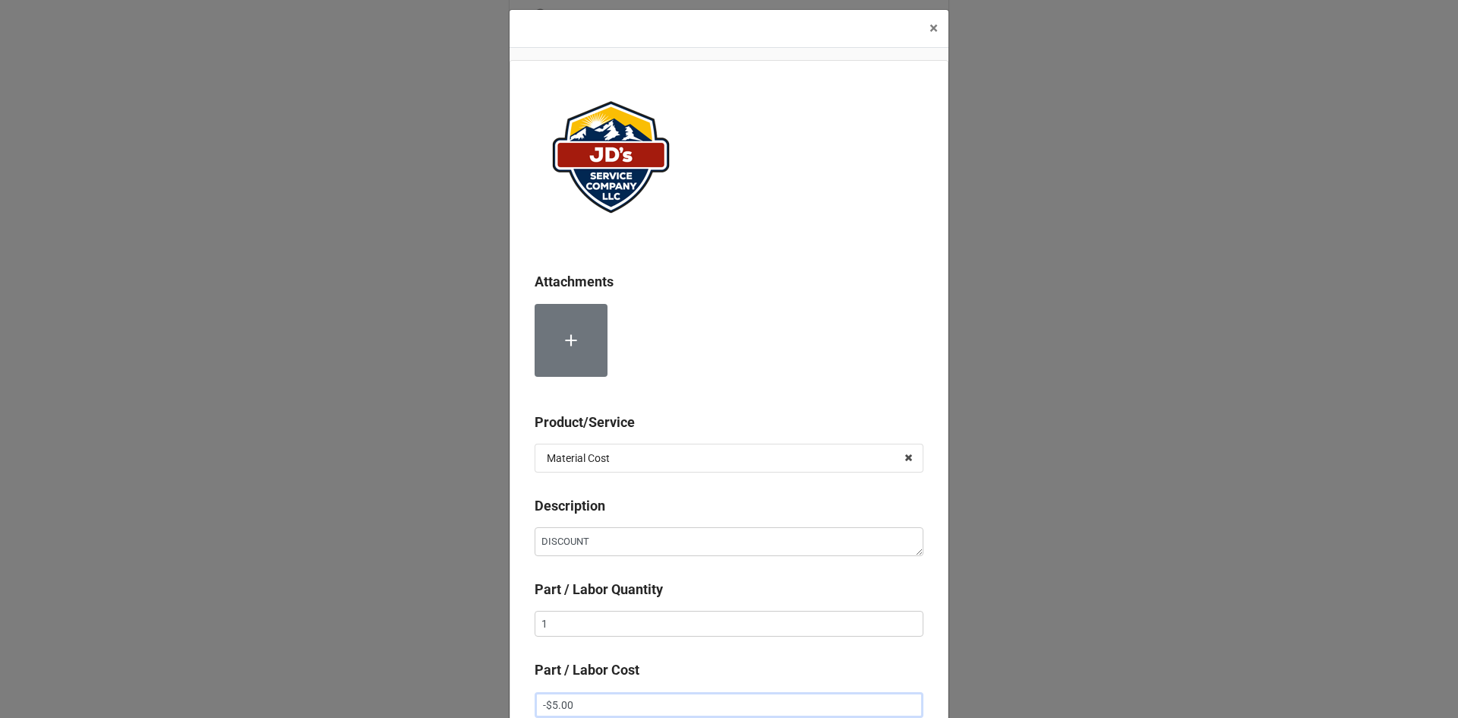
type textarea "x"
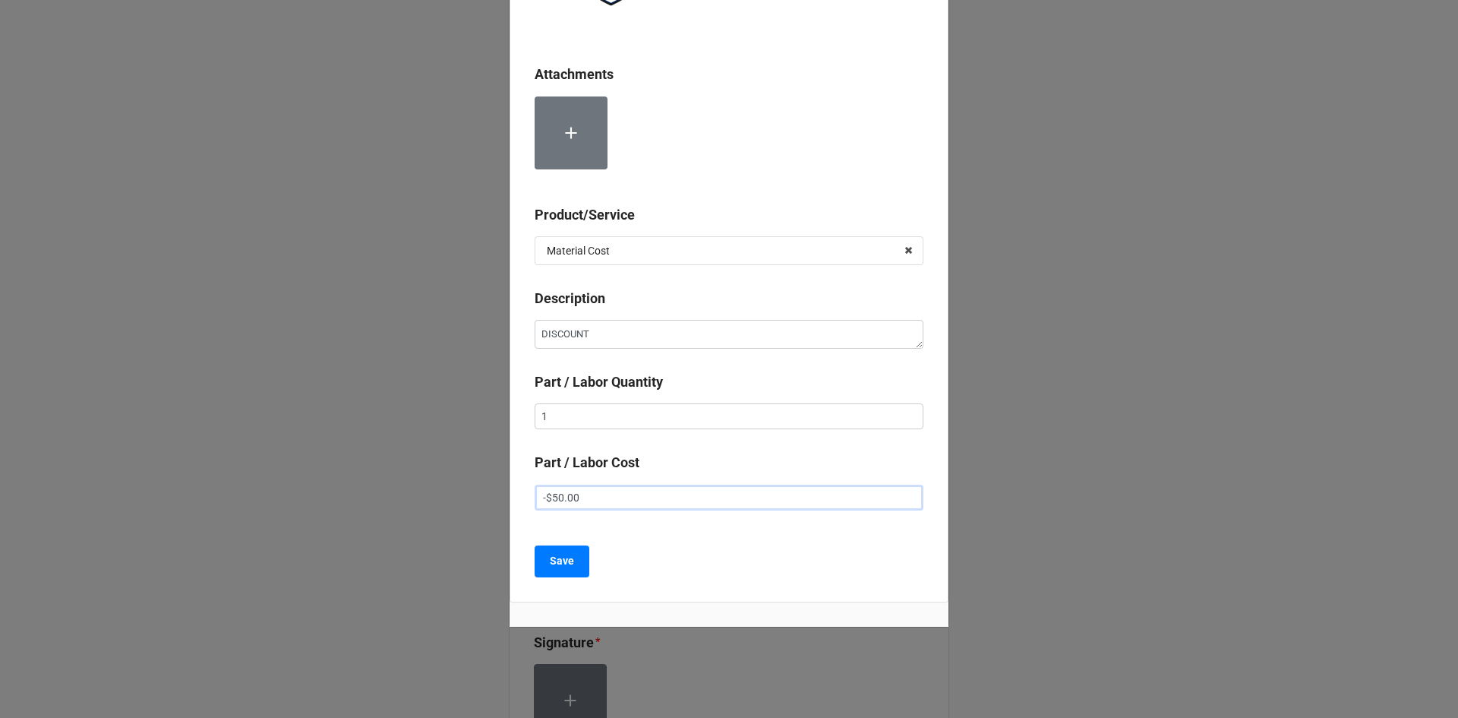
scroll to position [221, 0]
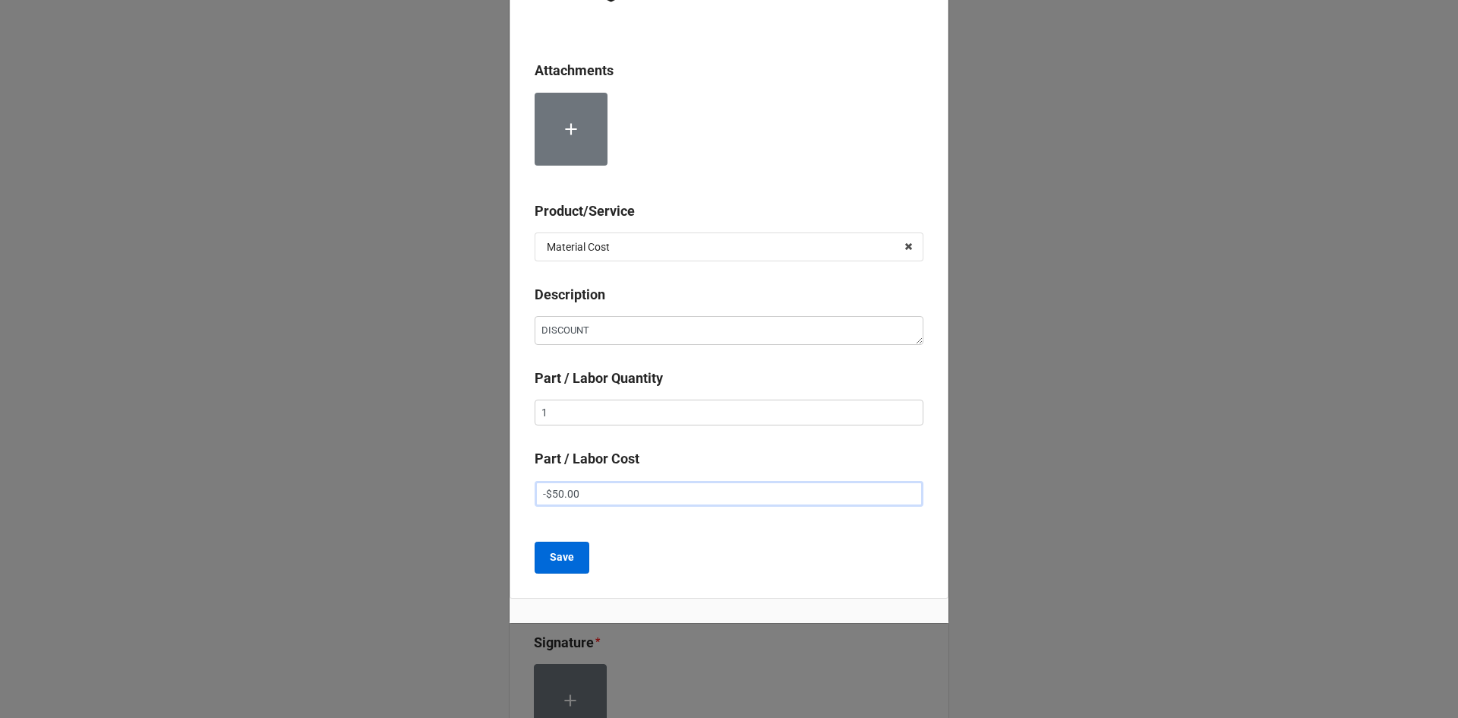
type input "-$50.00"
click at [541, 551] on button "Save" at bounding box center [562, 557] width 55 height 32
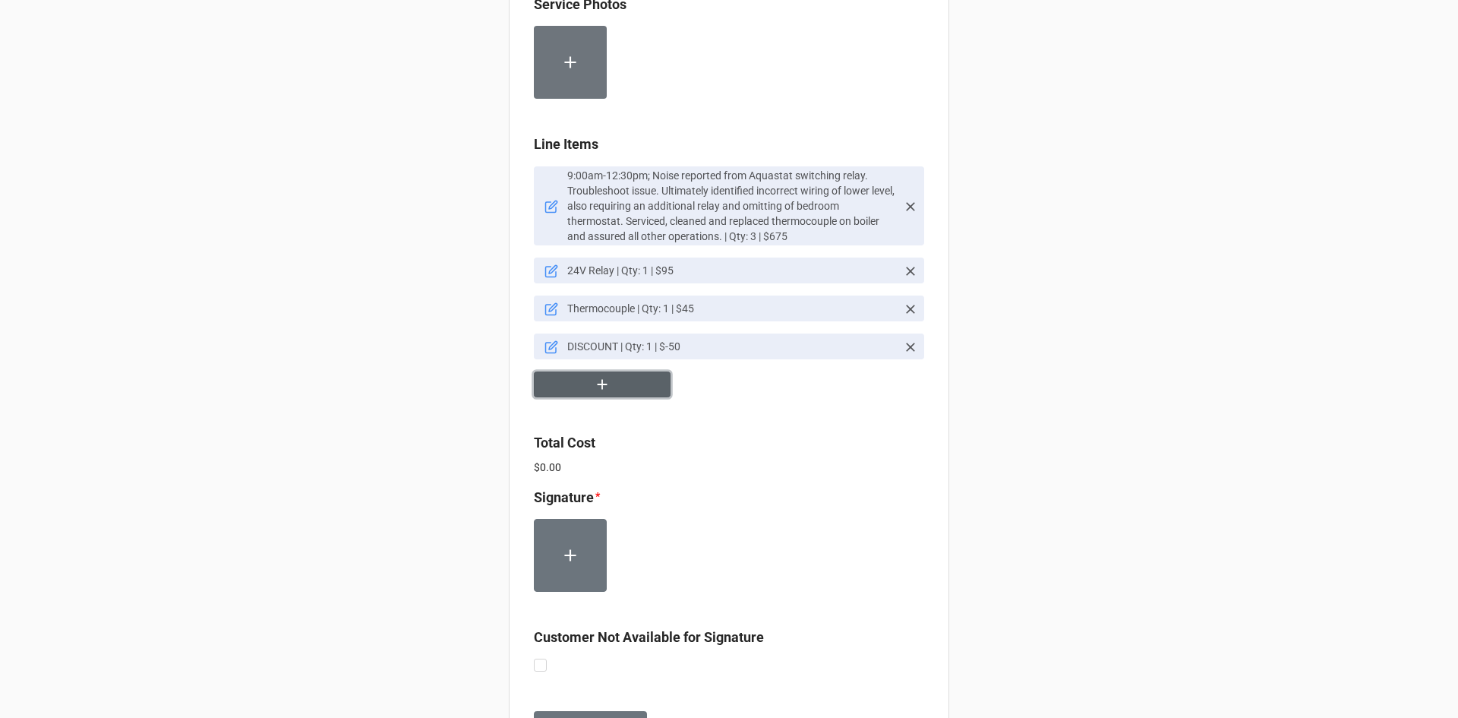
scroll to position [1017, 0]
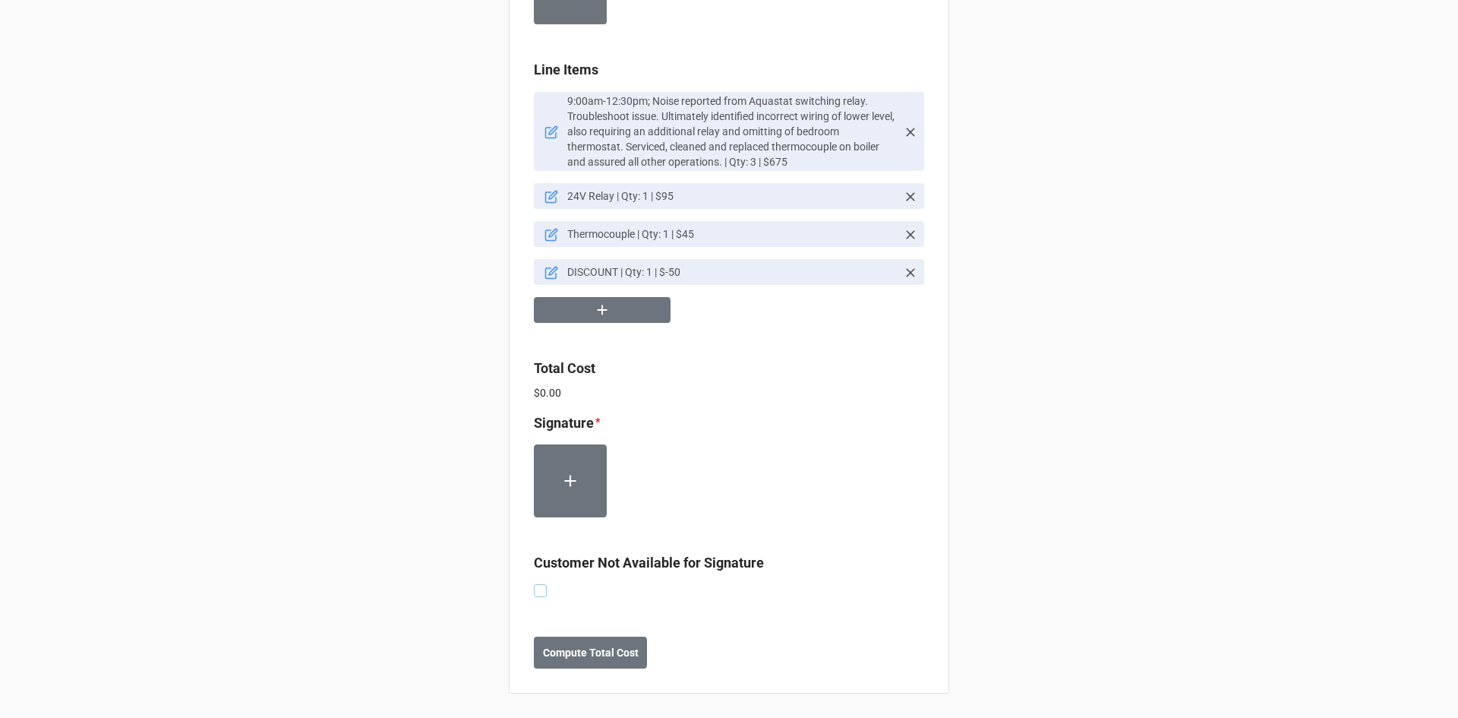
click at [541, 584] on label at bounding box center [540, 584] width 13 height 0
checkbox input "true"
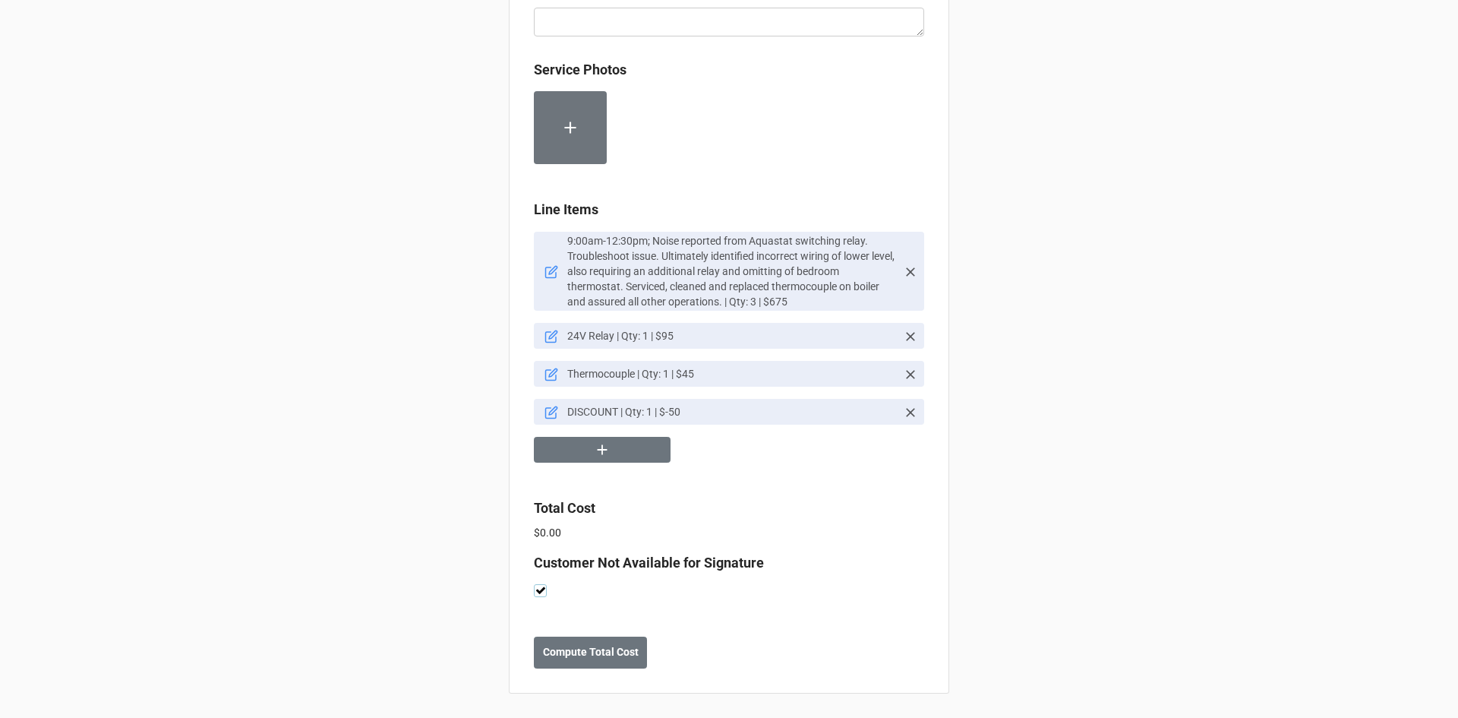
scroll to position [878, 0]
click at [607, 655] on b "Compute Total Cost" at bounding box center [591, 652] width 96 height 16
click at [571, 654] on button "Save" at bounding box center [561, 652] width 55 height 32
